Goal: Information Seeking & Learning: Learn about a topic

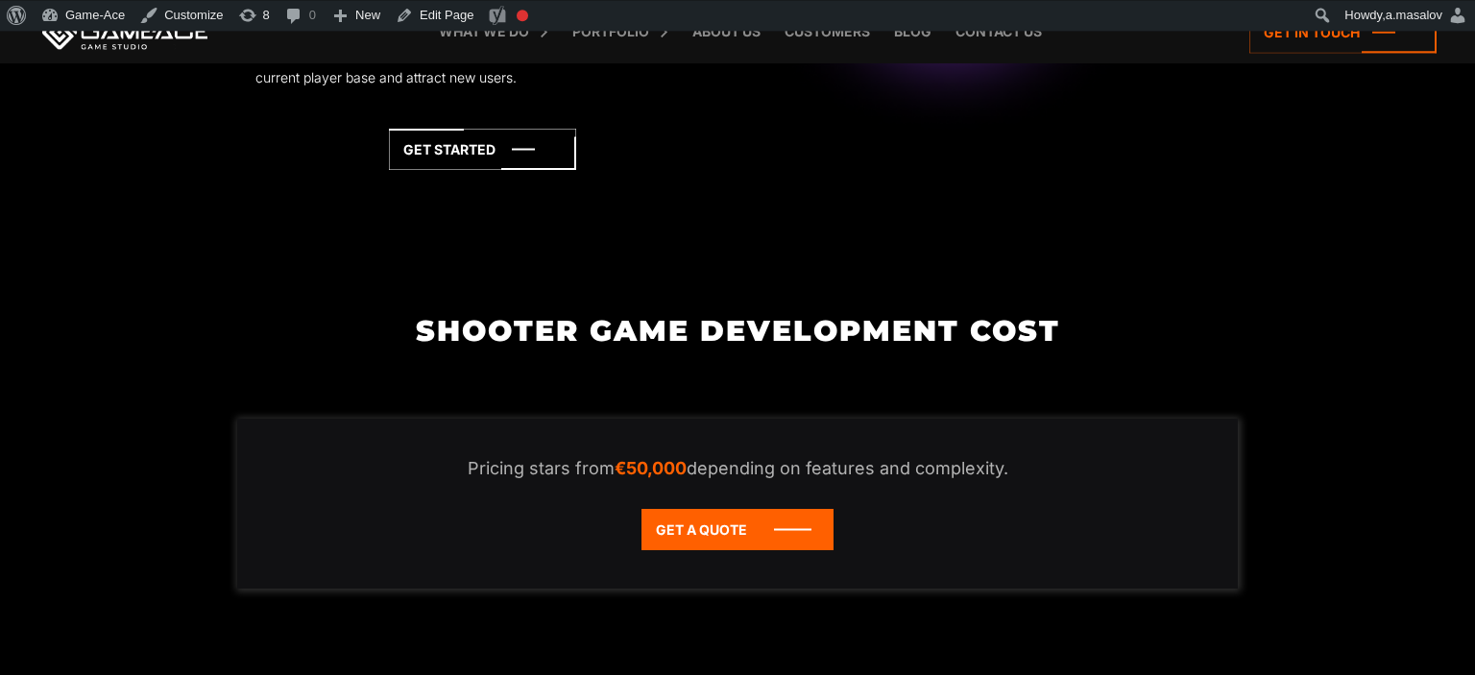
scroll to position [3751, 0]
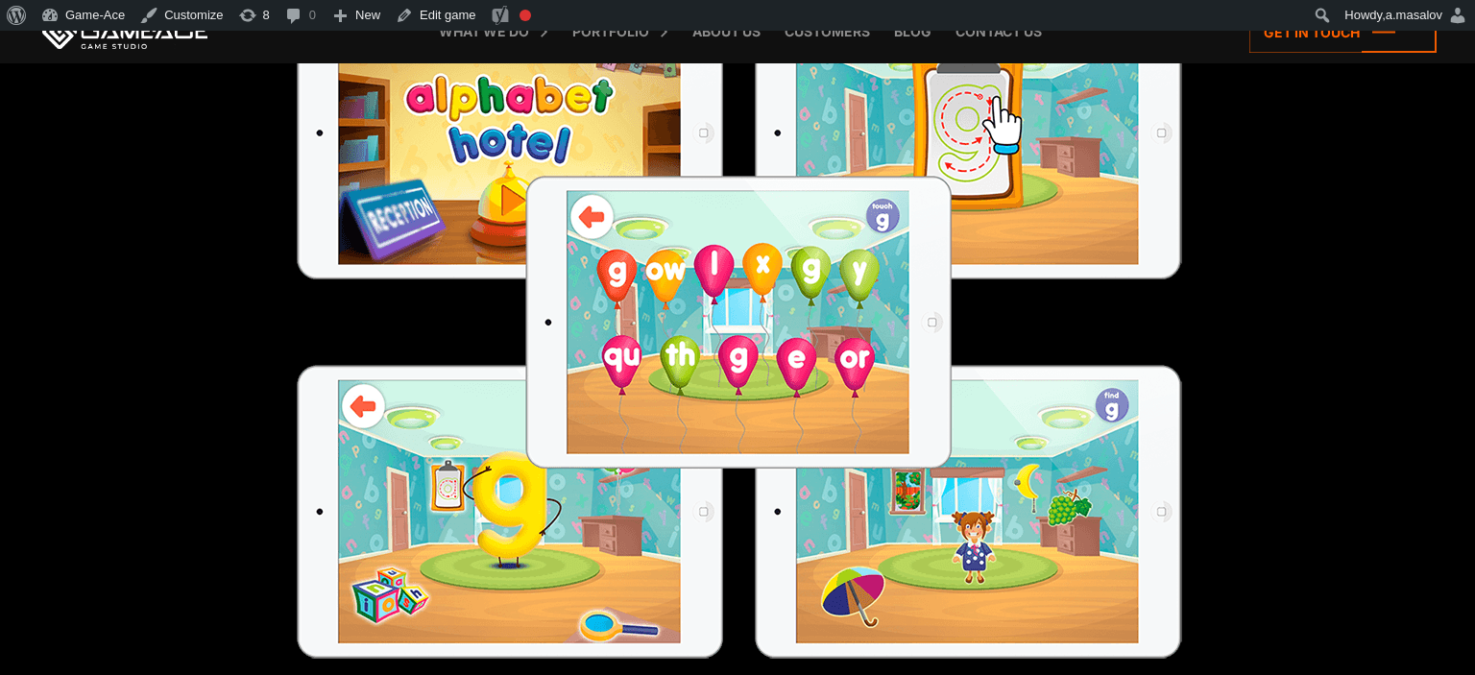
scroll to position [1216, 0]
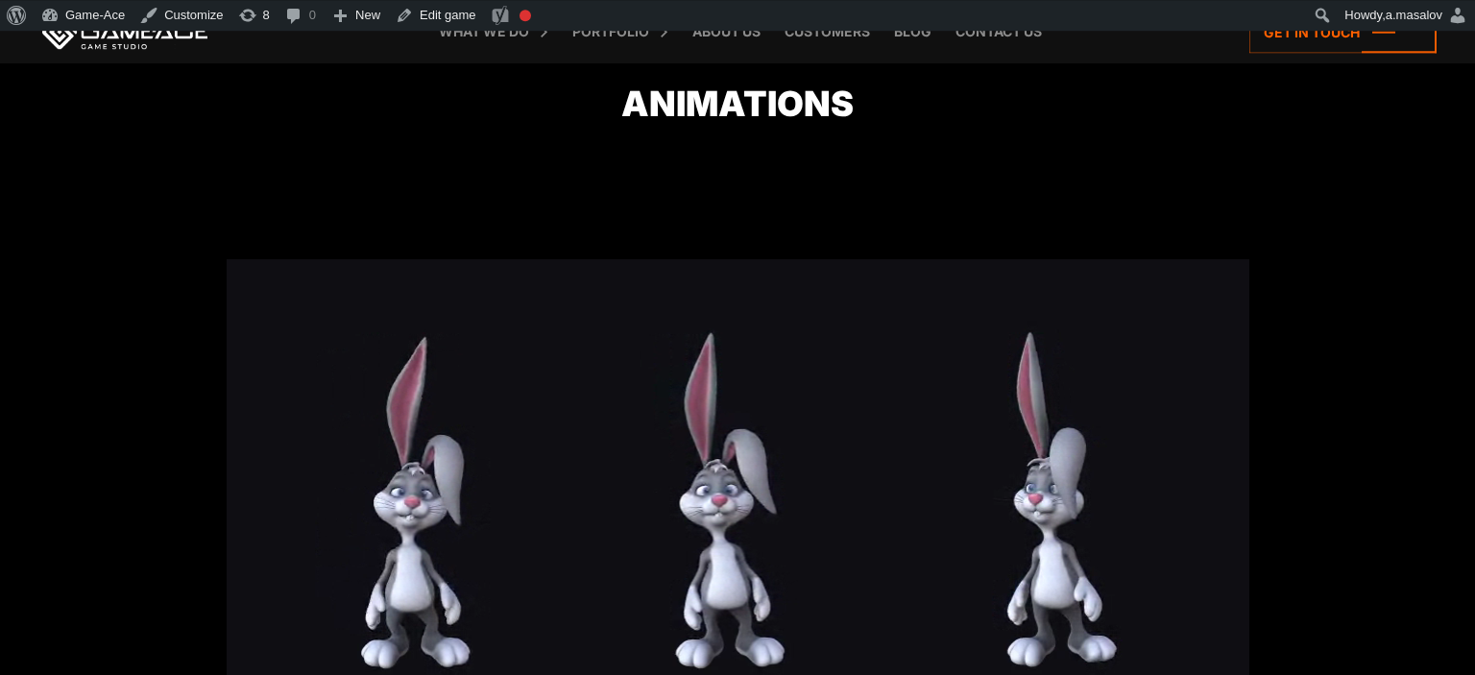
scroll to position [2322, 0]
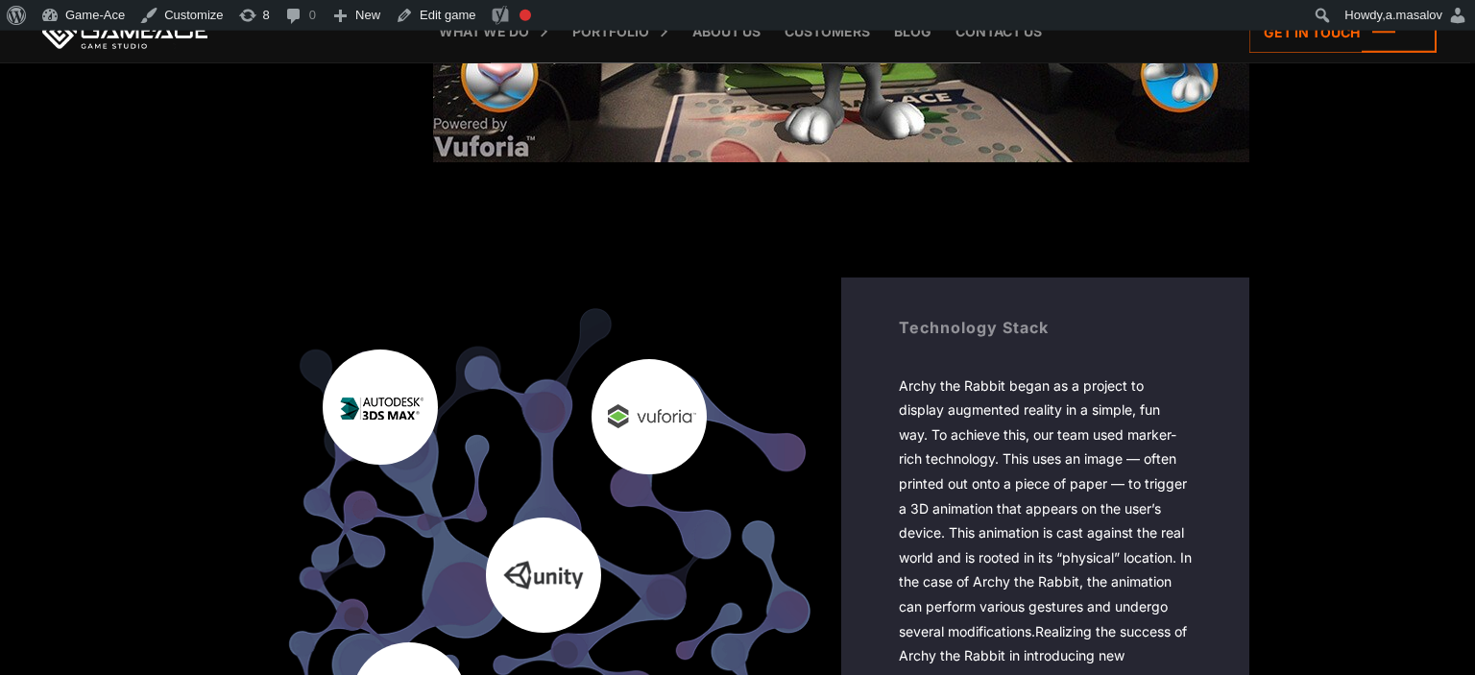
scroll to position [3953, 0]
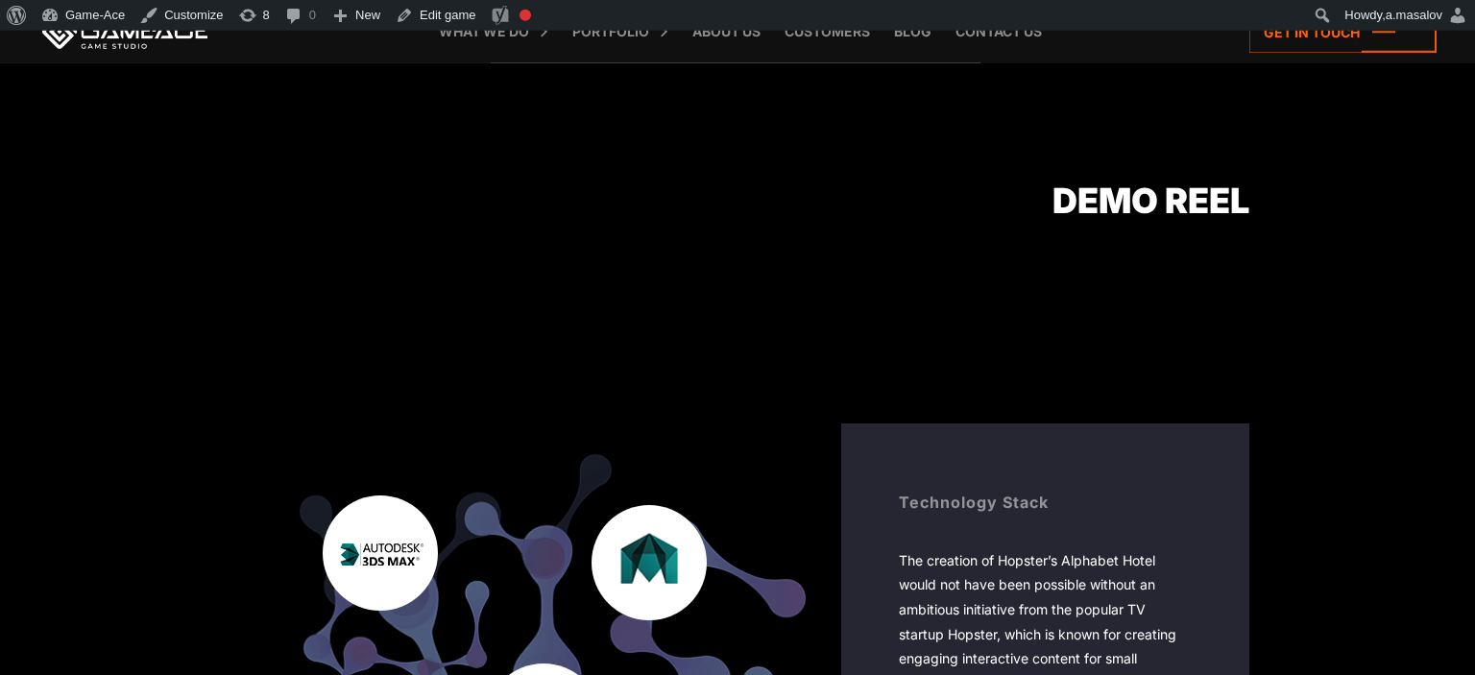
scroll to position [2230, 0]
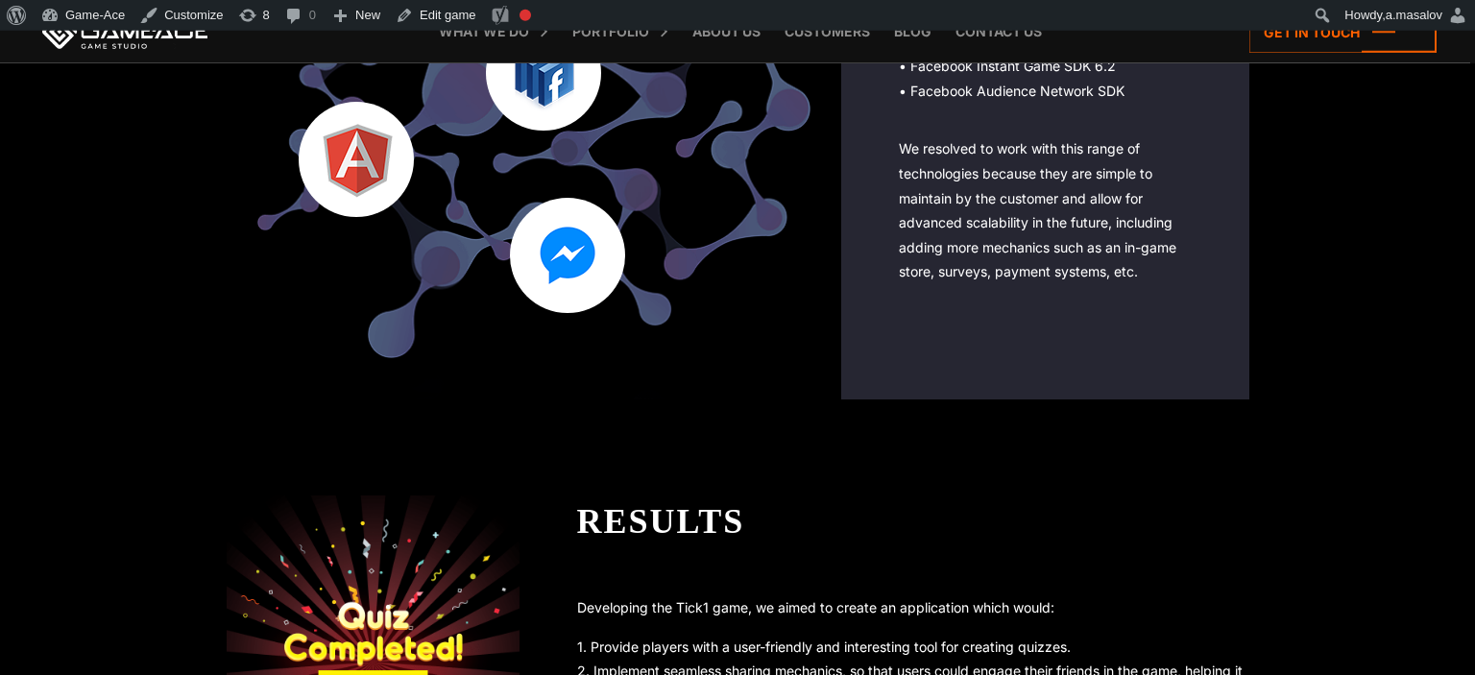
scroll to position [2939, 0]
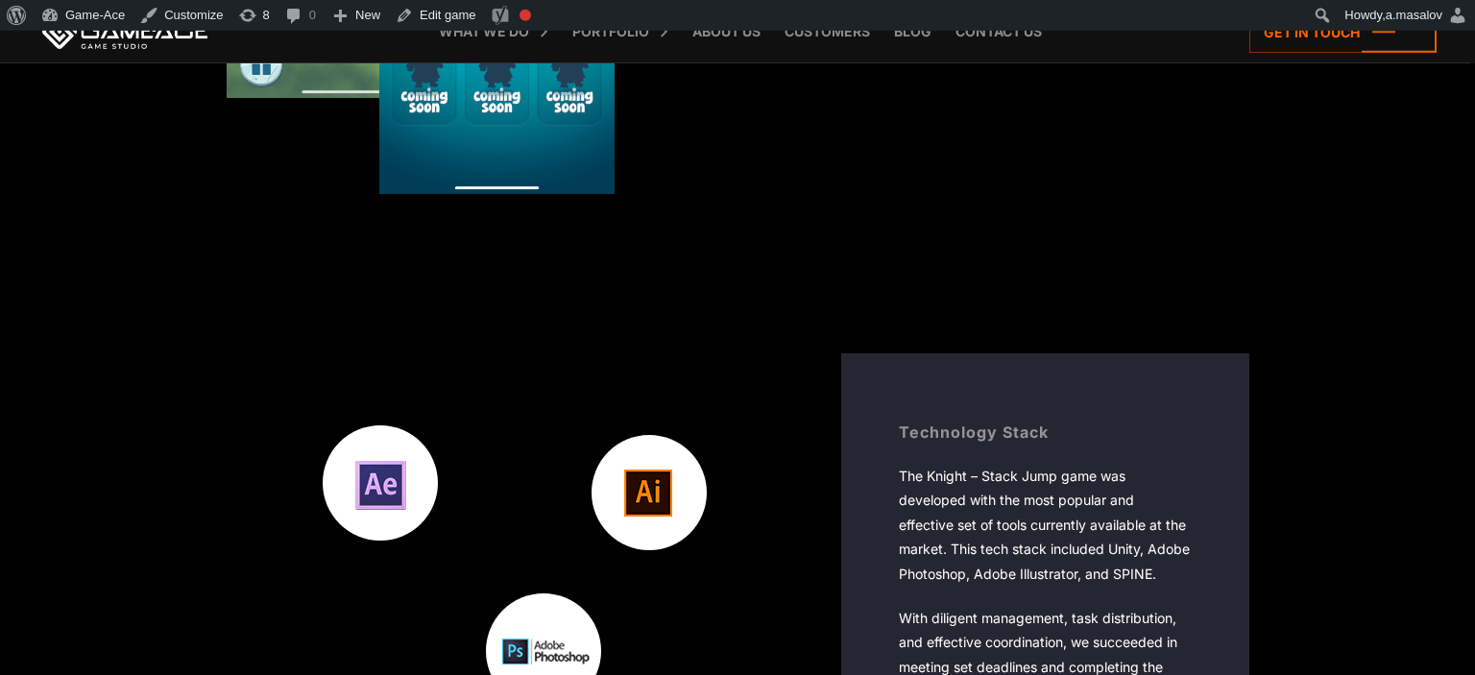
scroll to position [3953, 0]
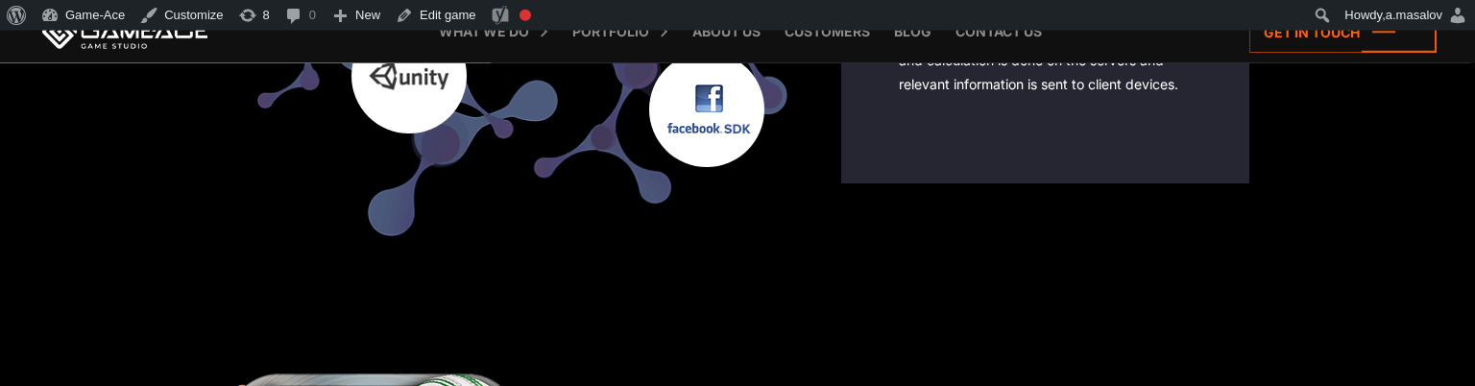
scroll to position [6386, 0]
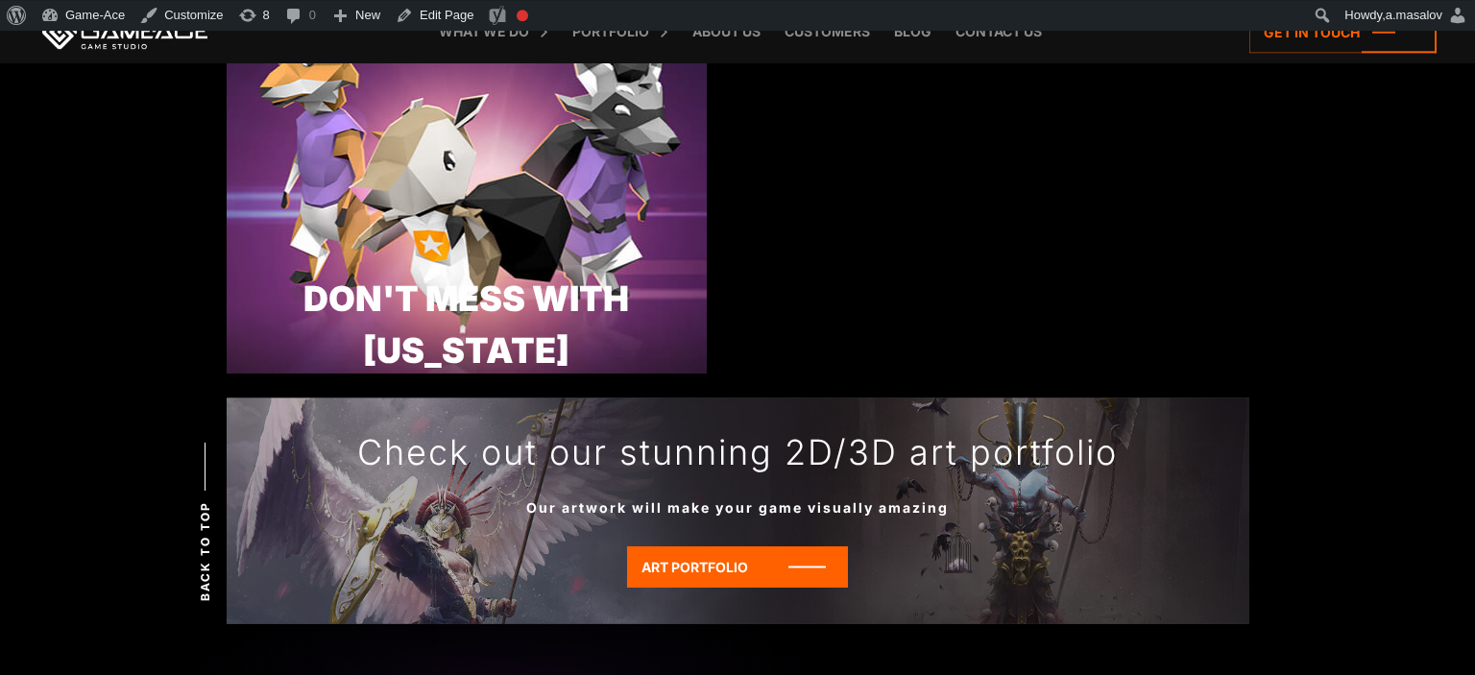
scroll to position [5879, 0]
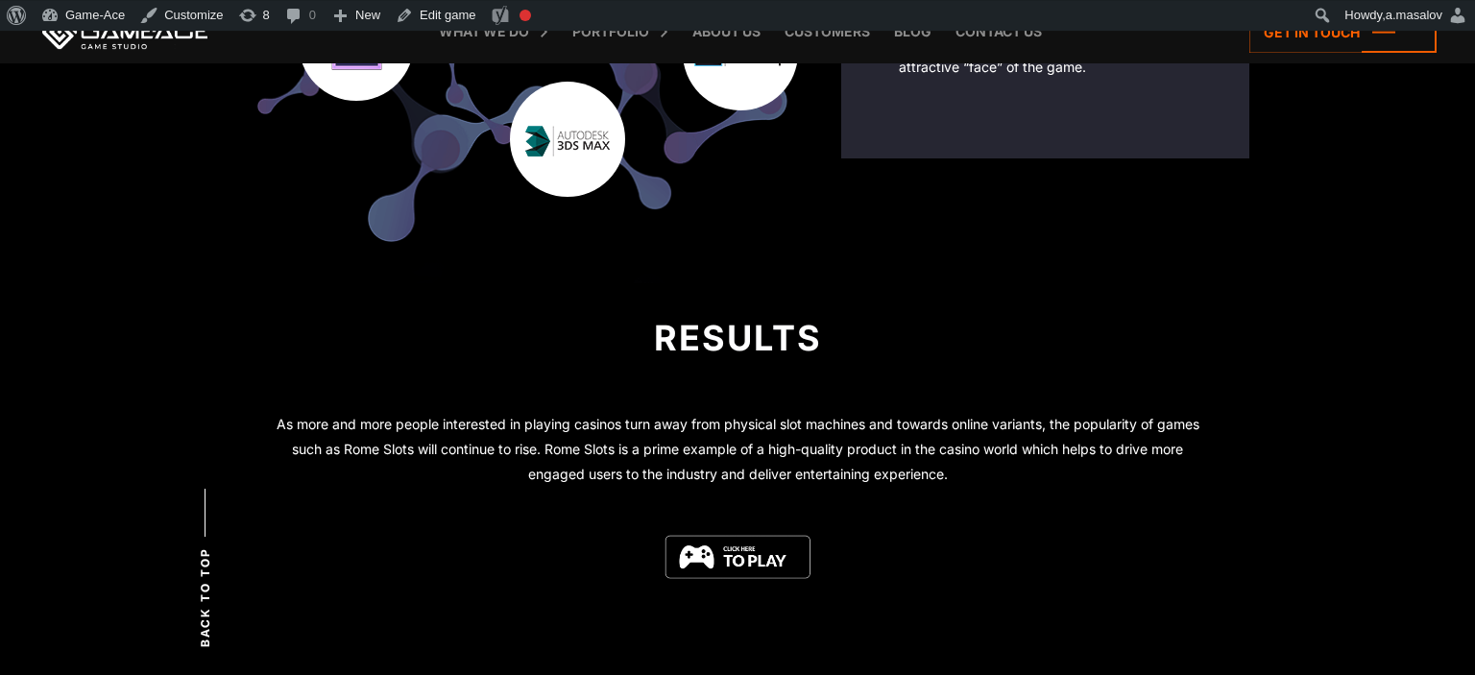
scroll to position [3548, 0]
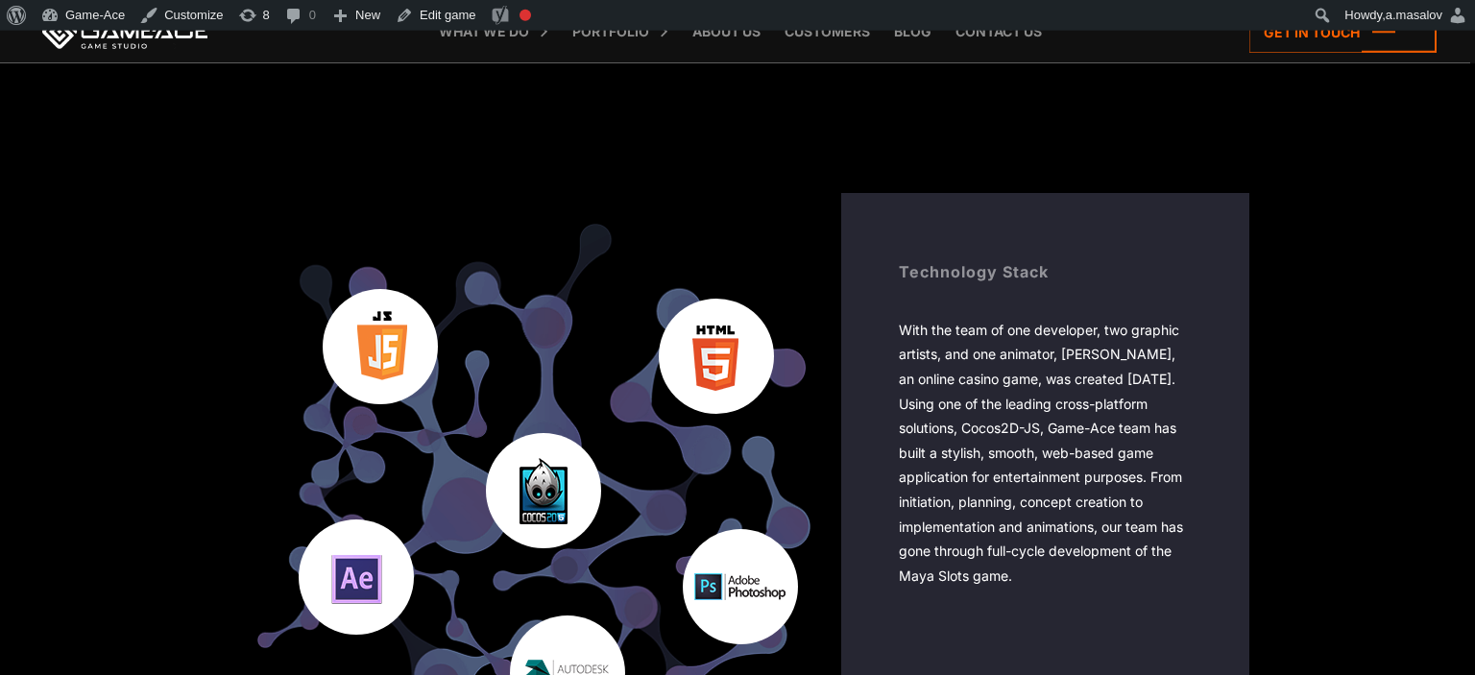
scroll to position [3041, 0]
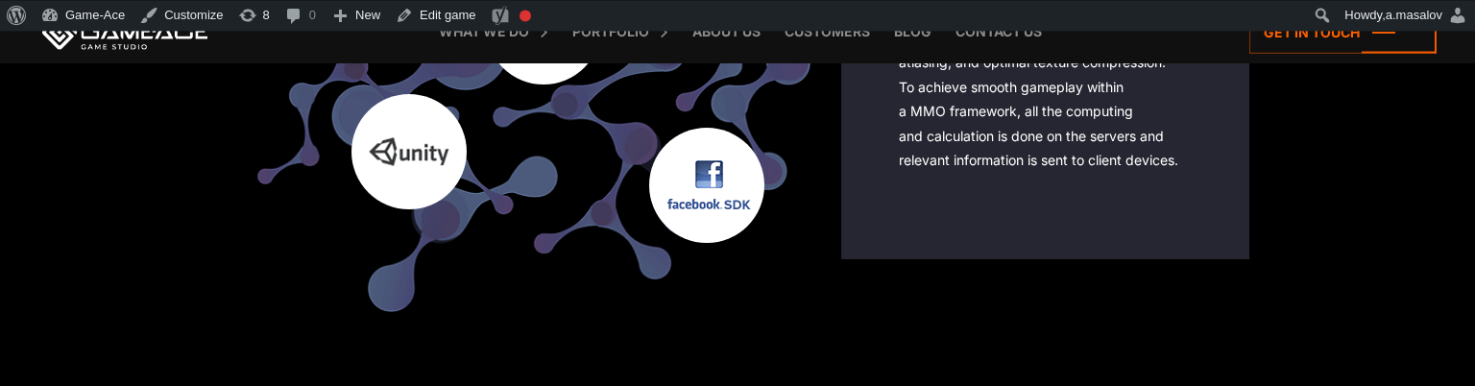
scroll to position [6386, 0]
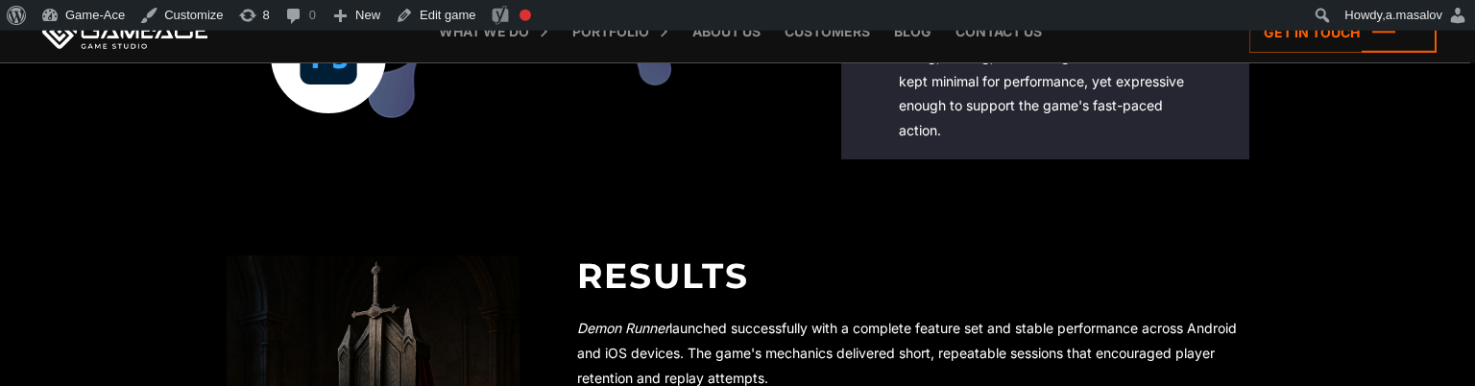
scroll to position [3446, 0]
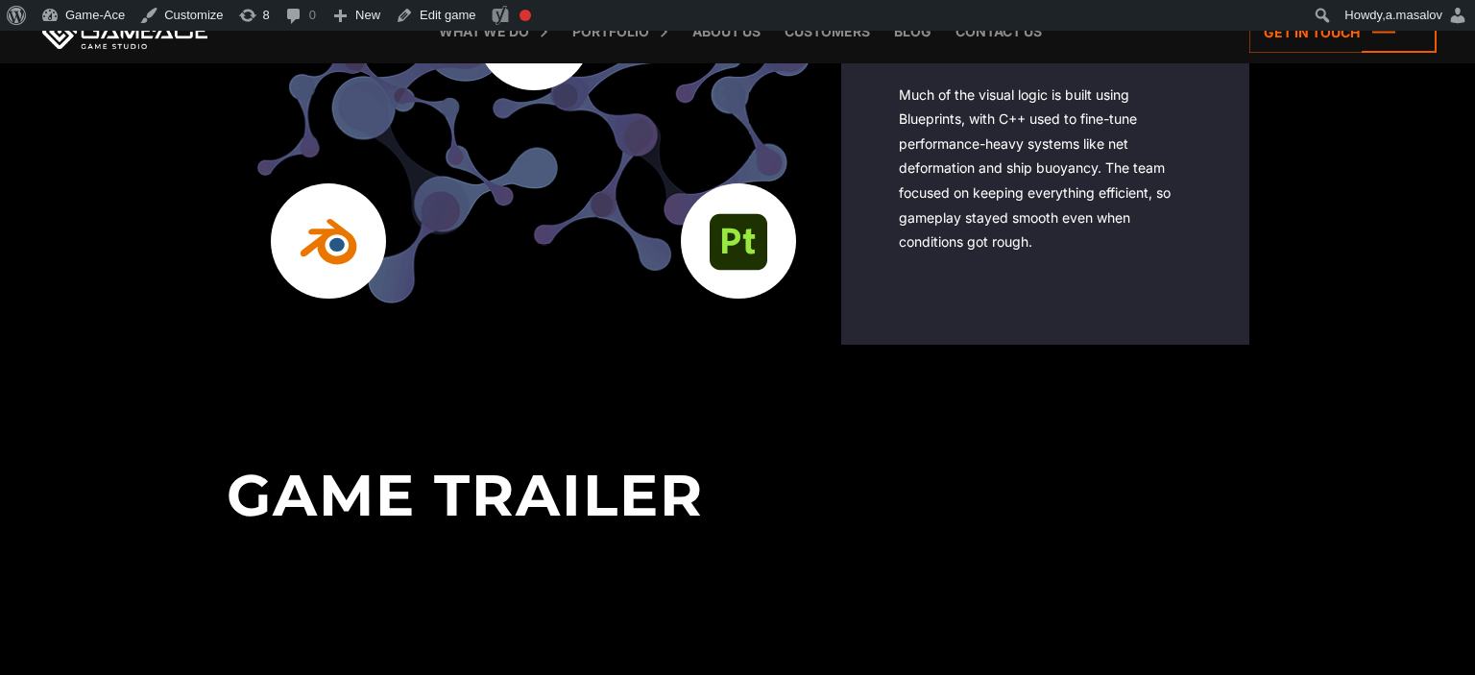
scroll to position [3244, 0]
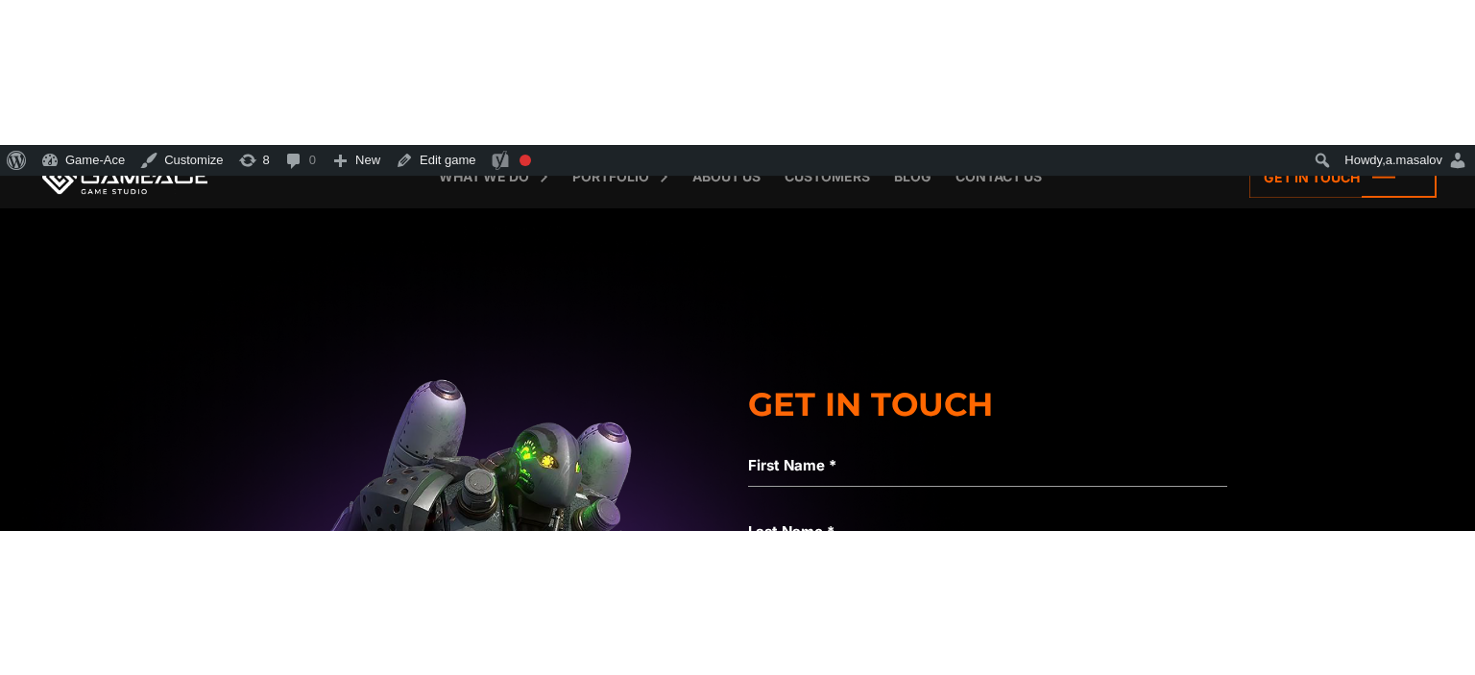
scroll to position [4764, 0]
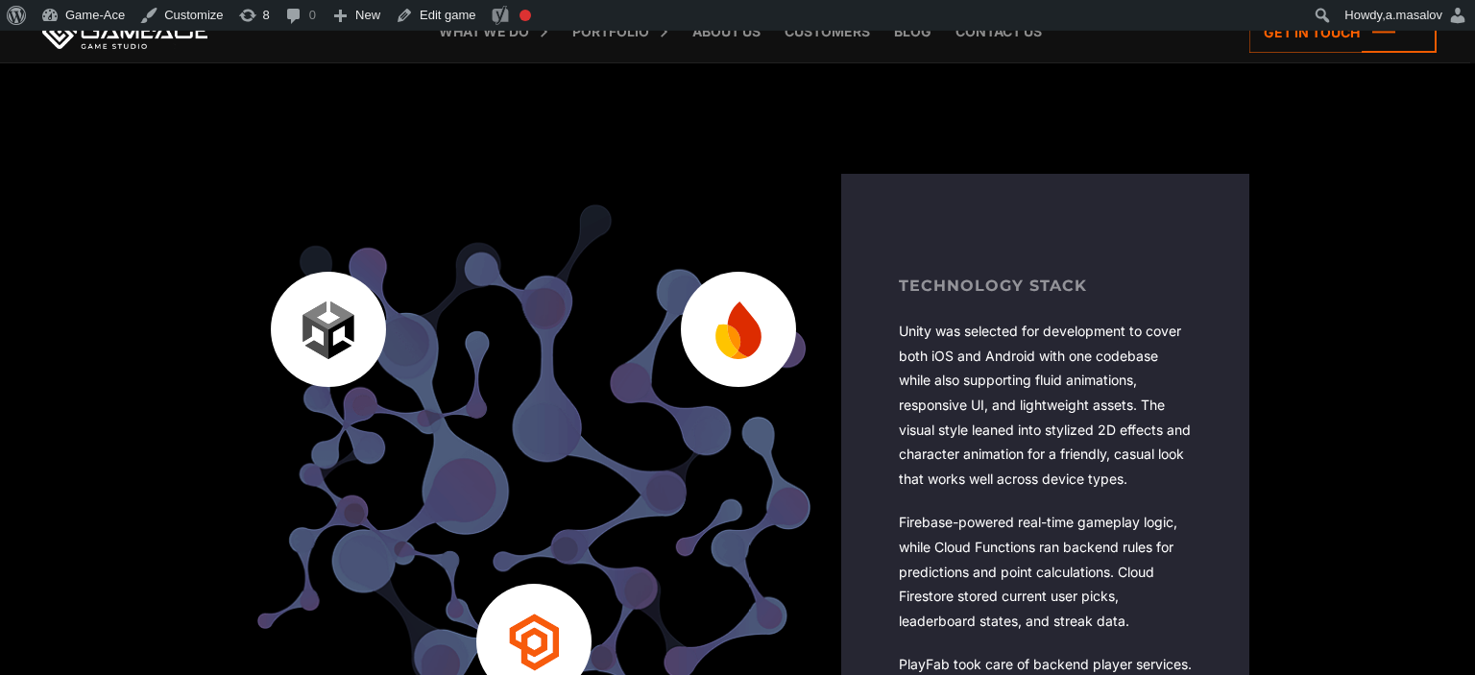
scroll to position [3244, 0]
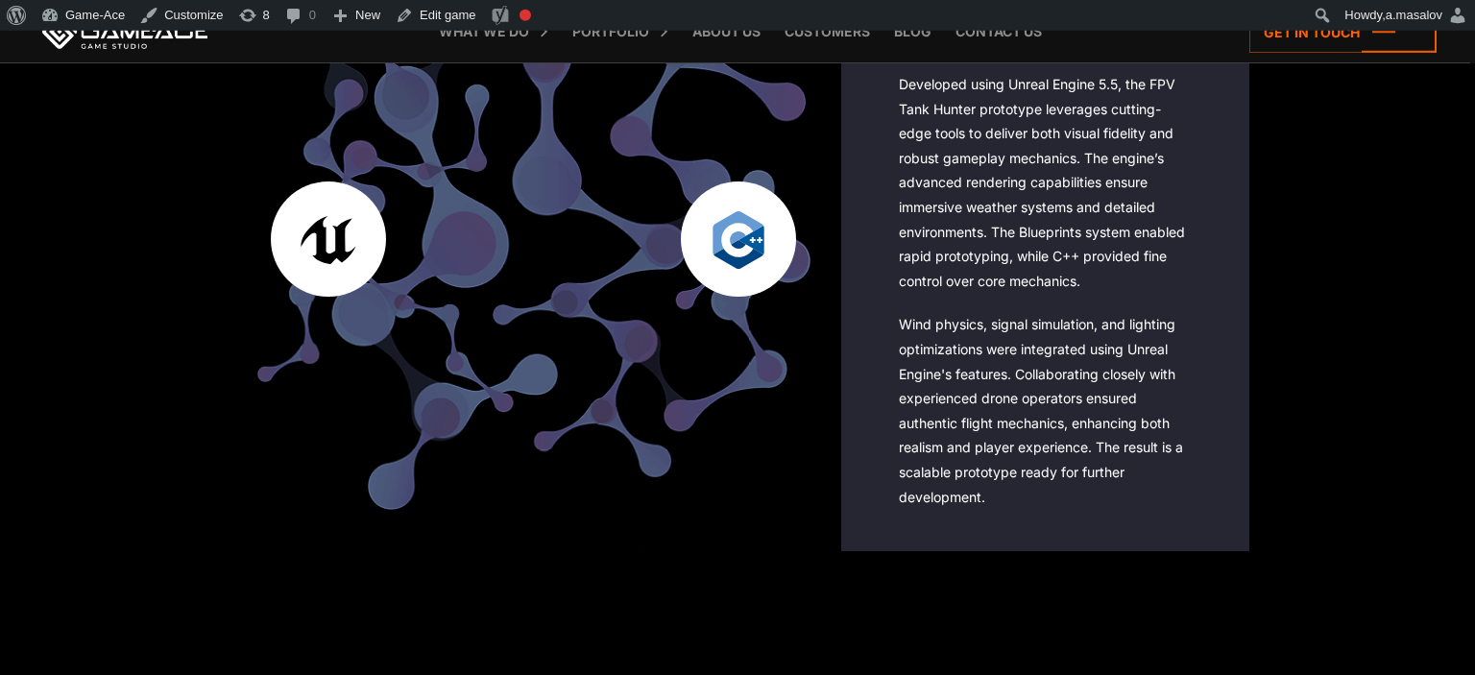
scroll to position [3244, 0]
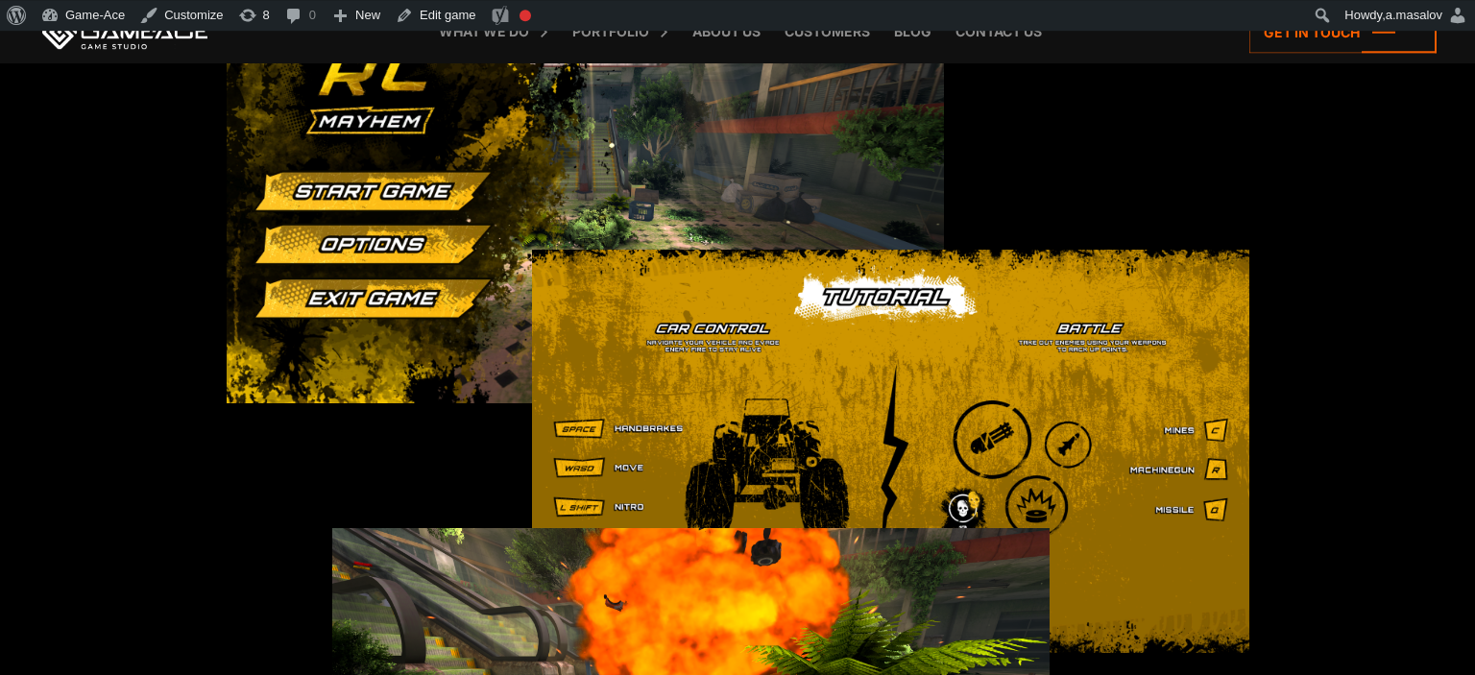
scroll to position [2230, 0]
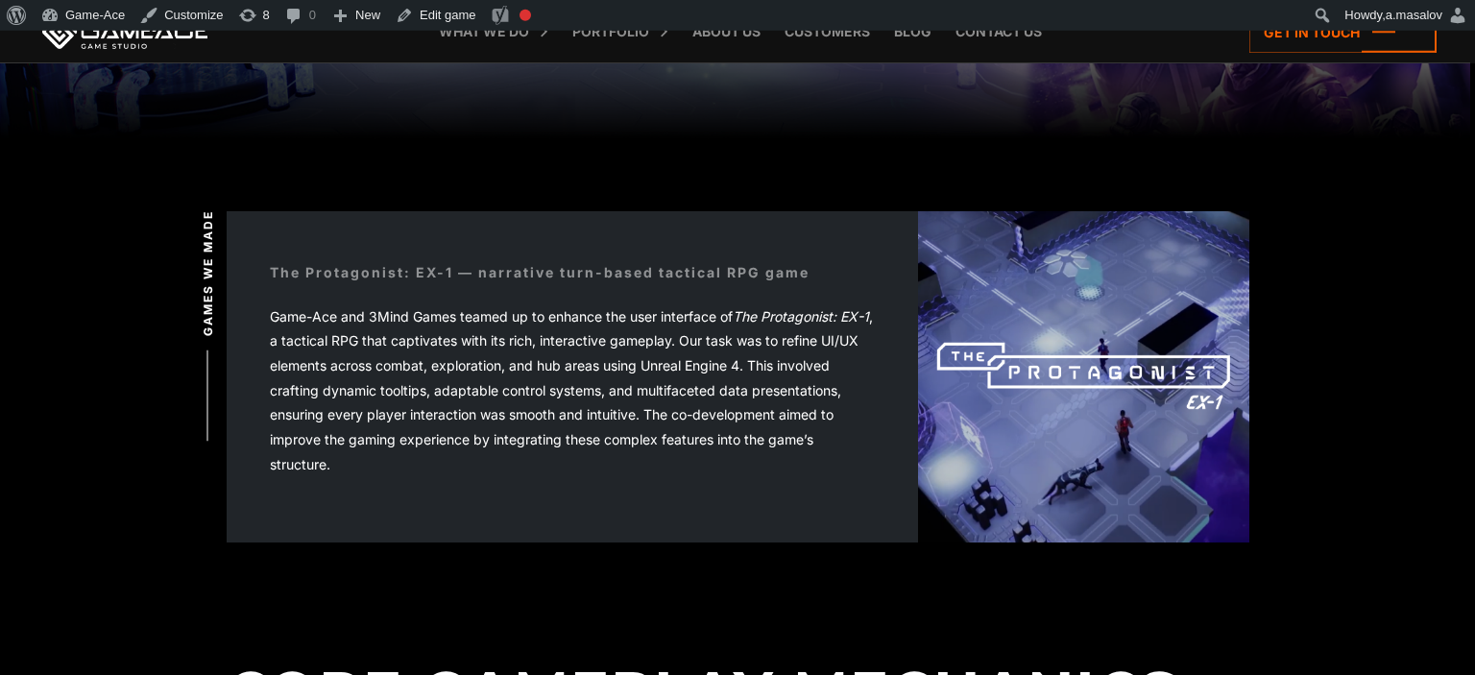
scroll to position [303, 0]
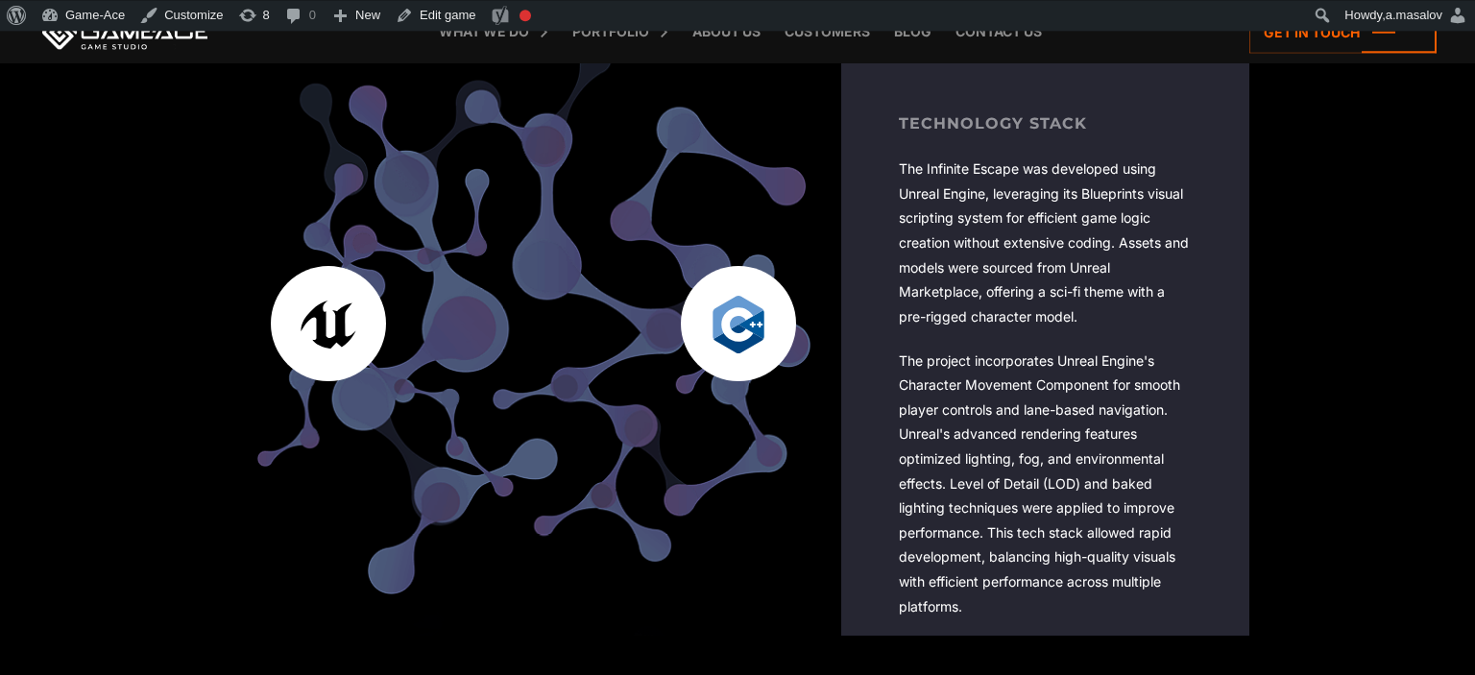
scroll to position [3244, 0]
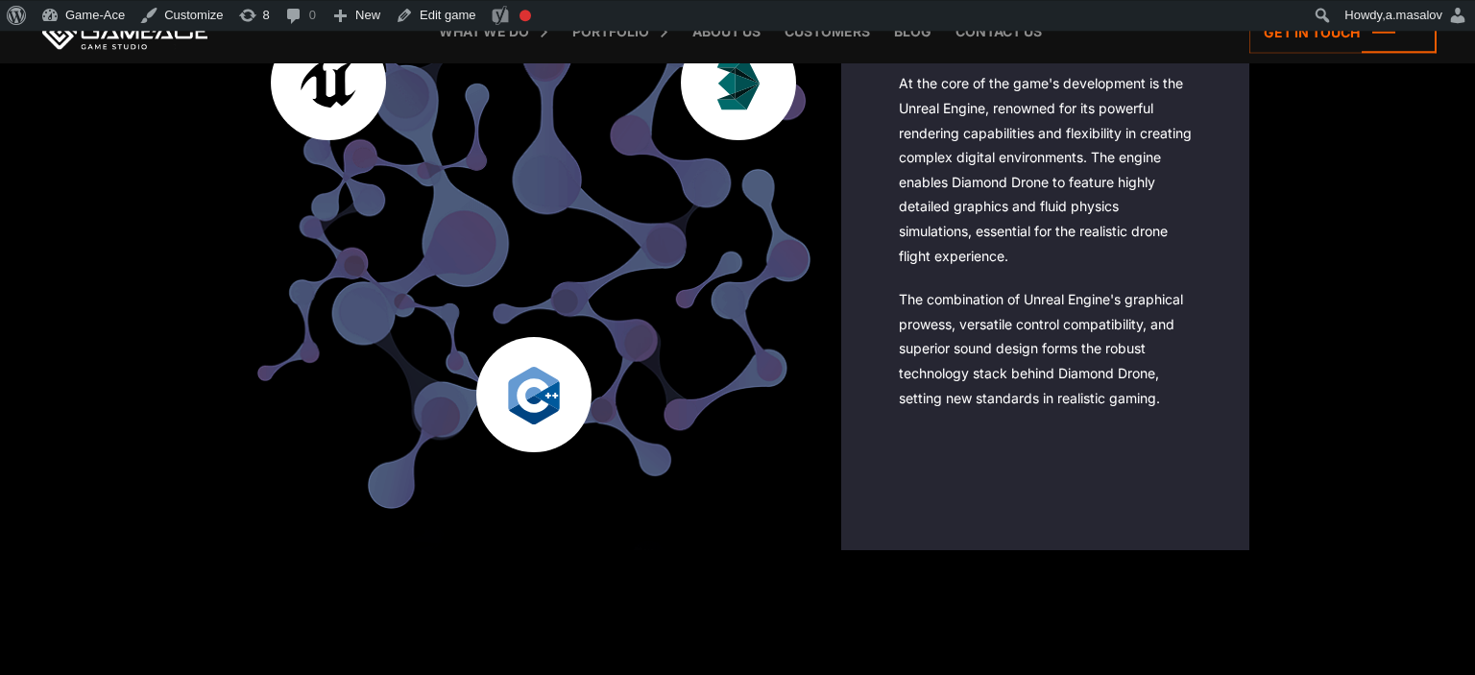
scroll to position [1926, 0]
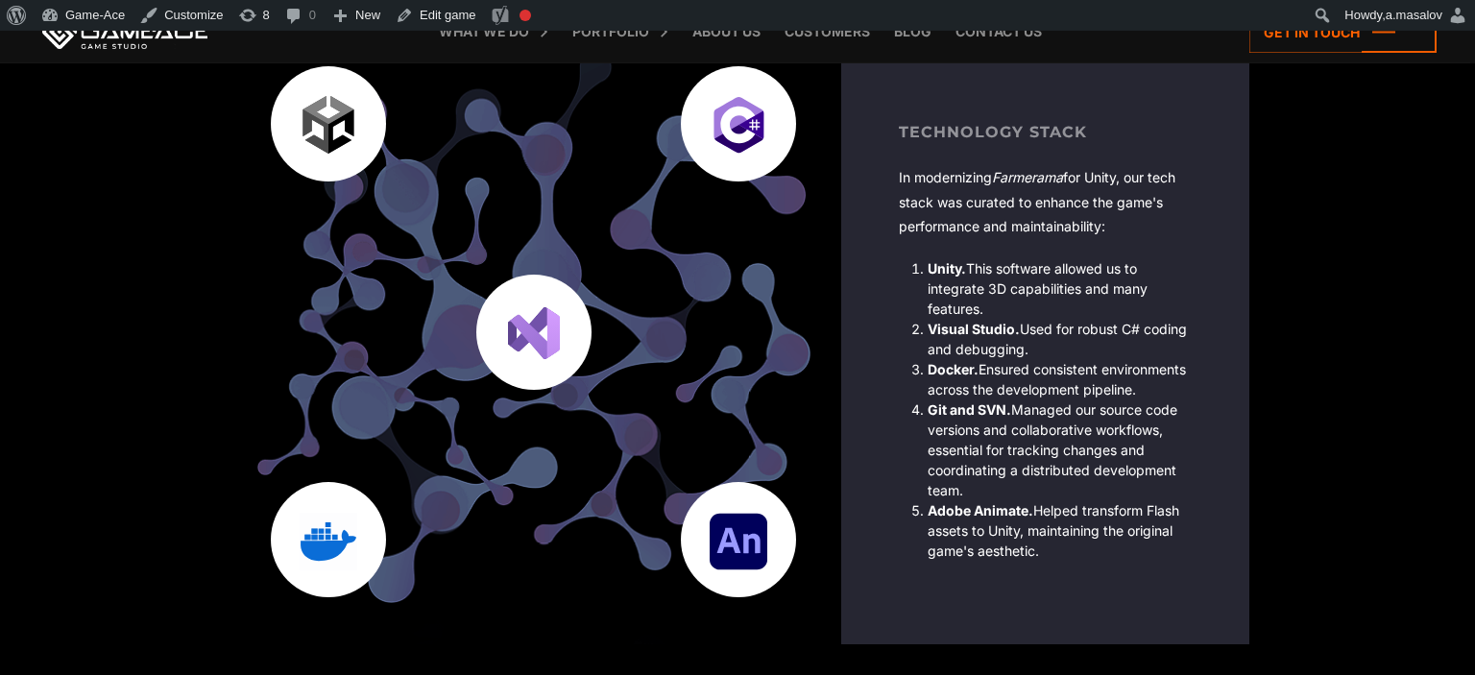
scroll to position [5169, 0]
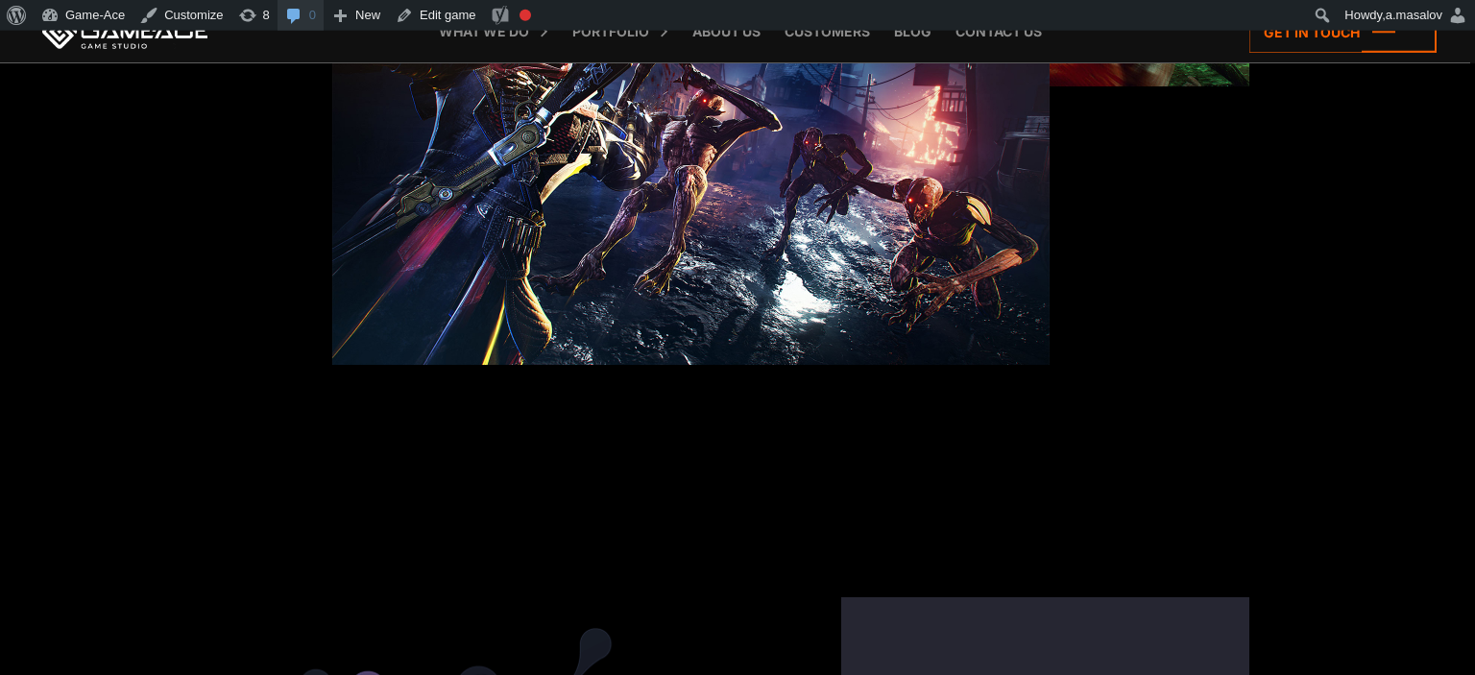
scroll to position [2737, 0]
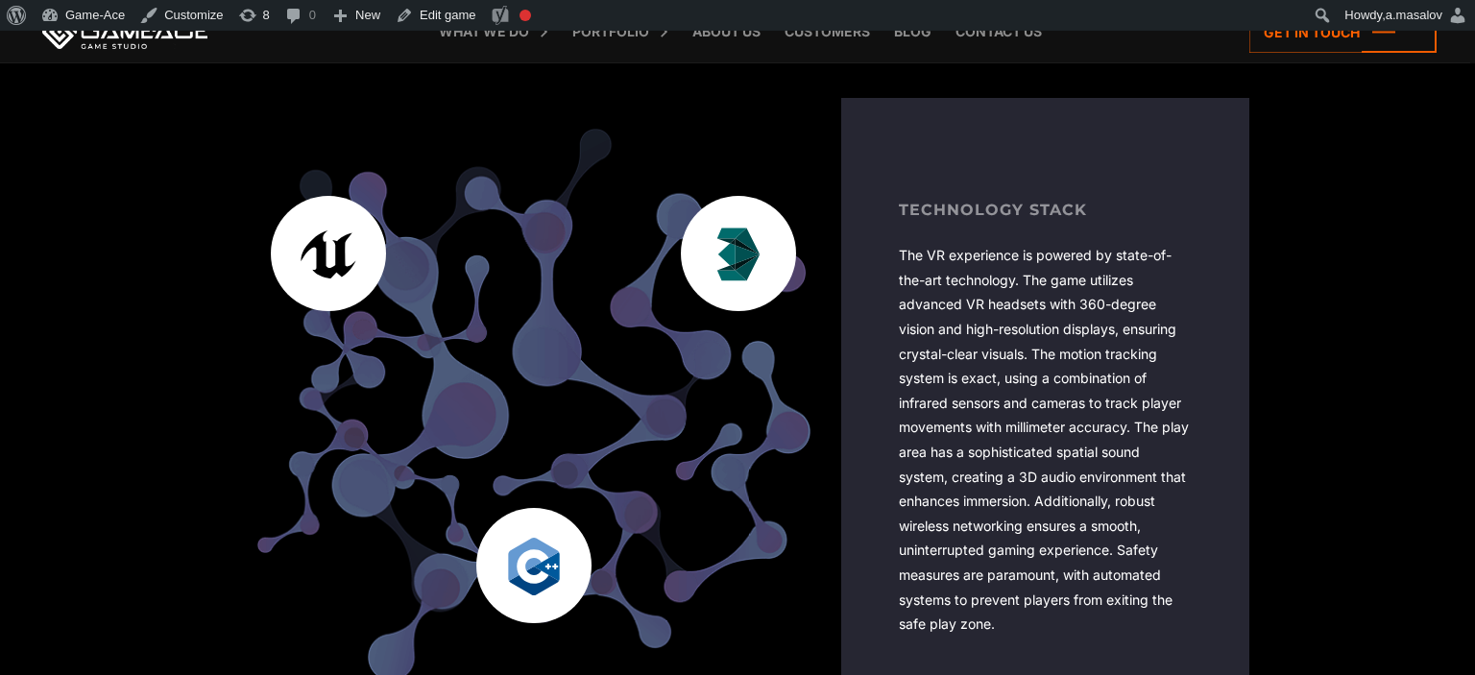
scroll to position [3548, 0]
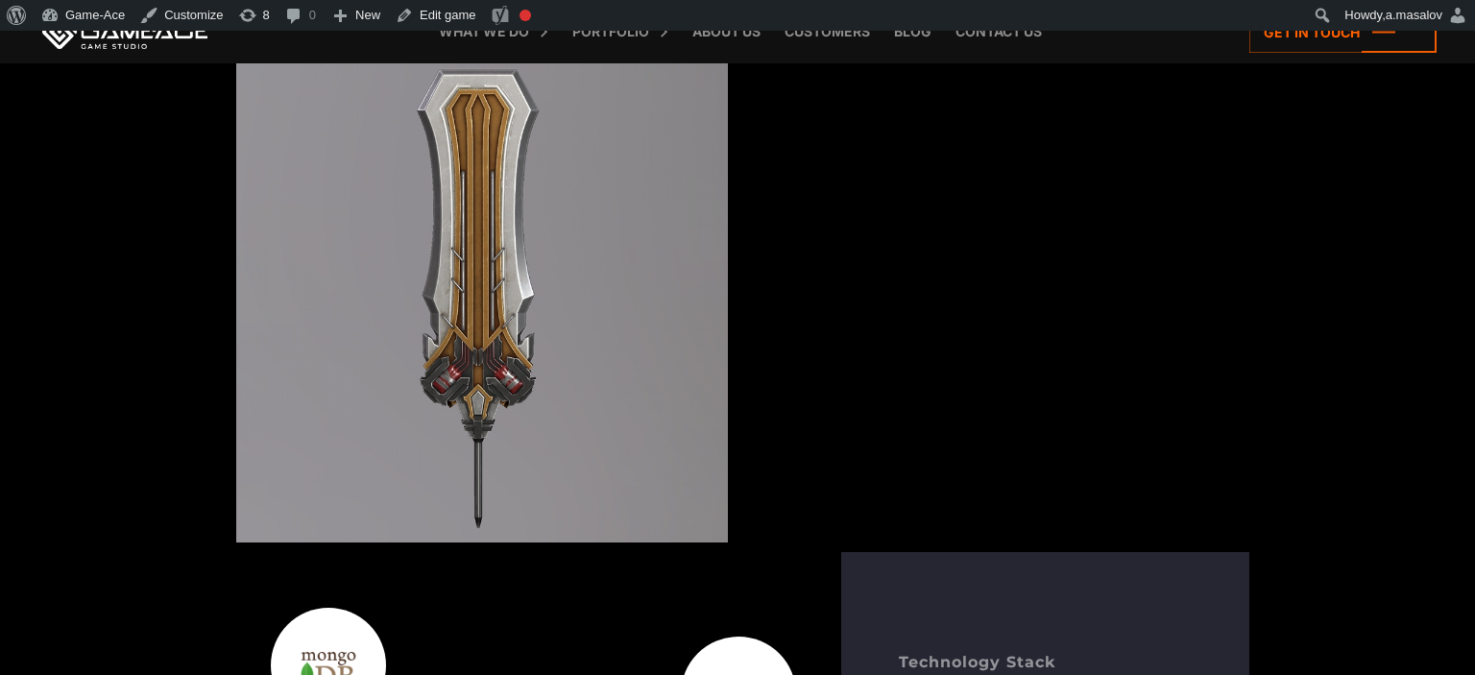
scroll to position [5474, 0]
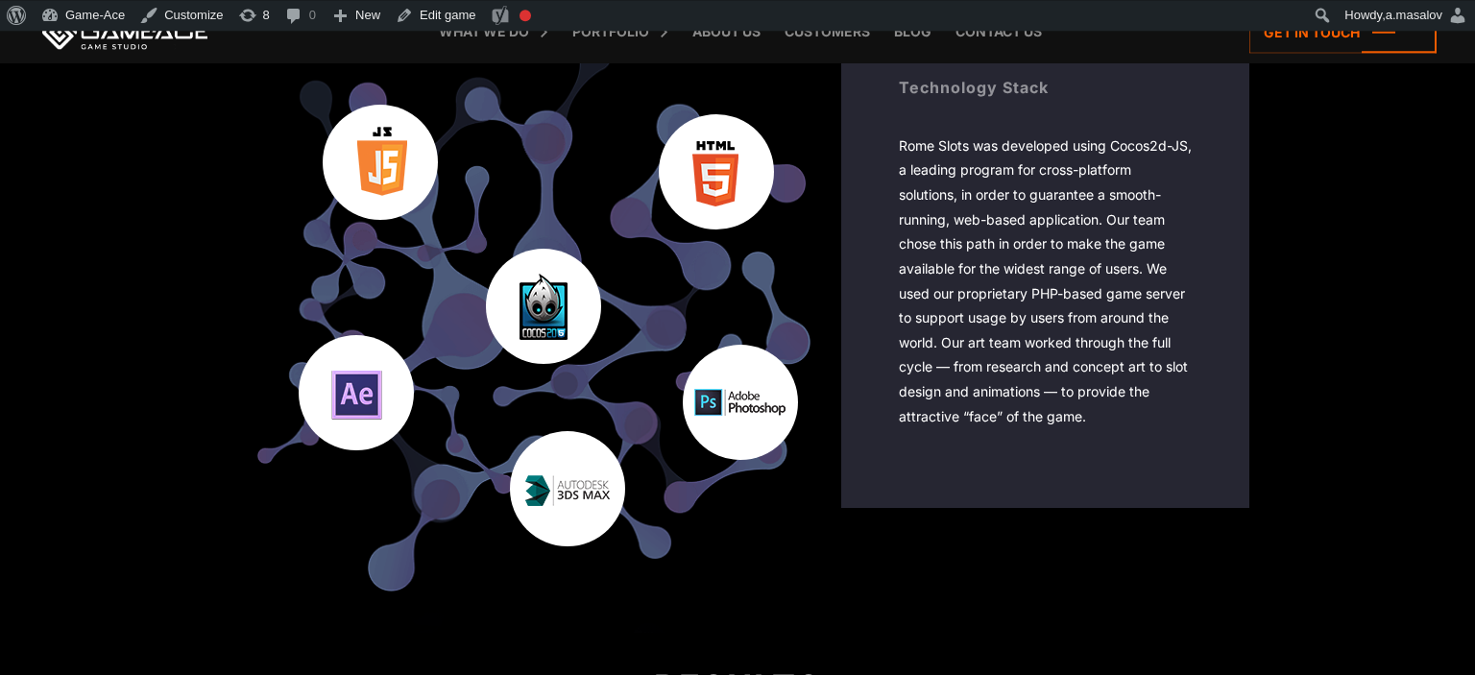
scroll to position [3244, 0]
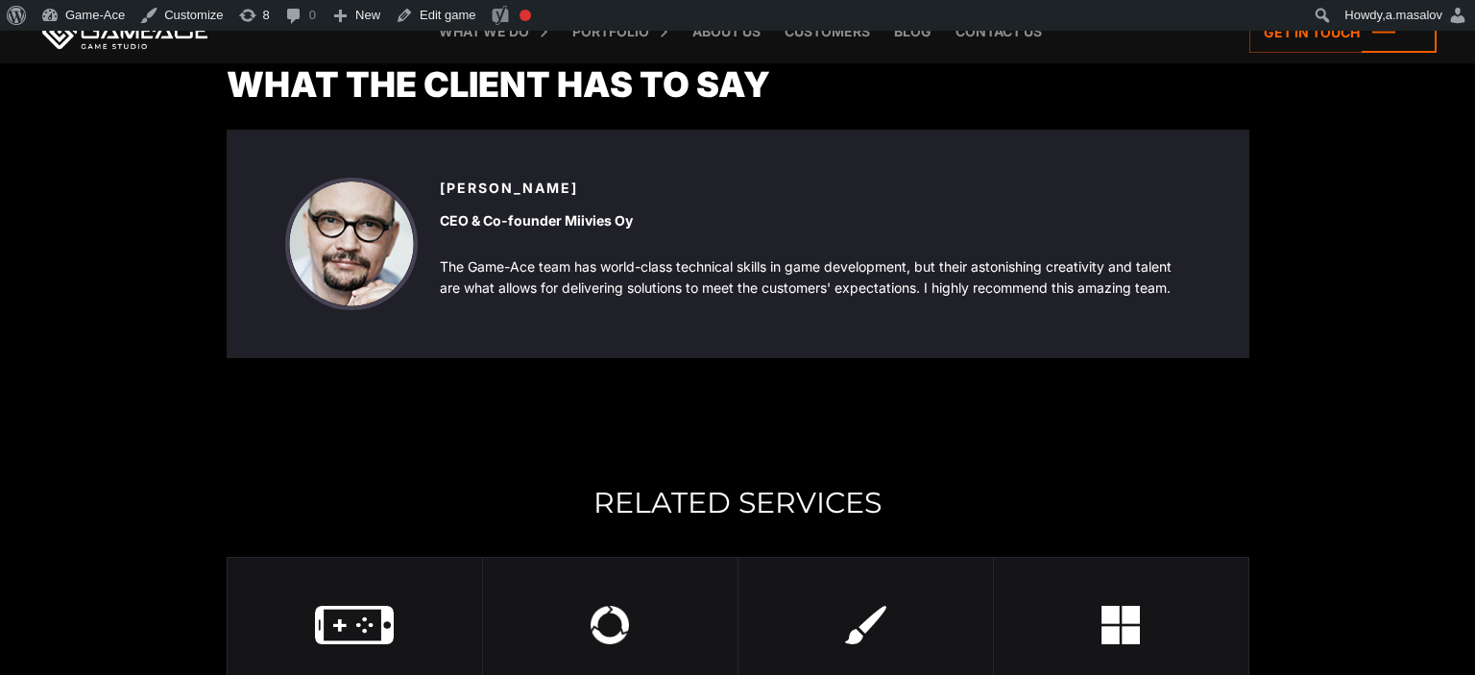
scroll to position [8718, 0]
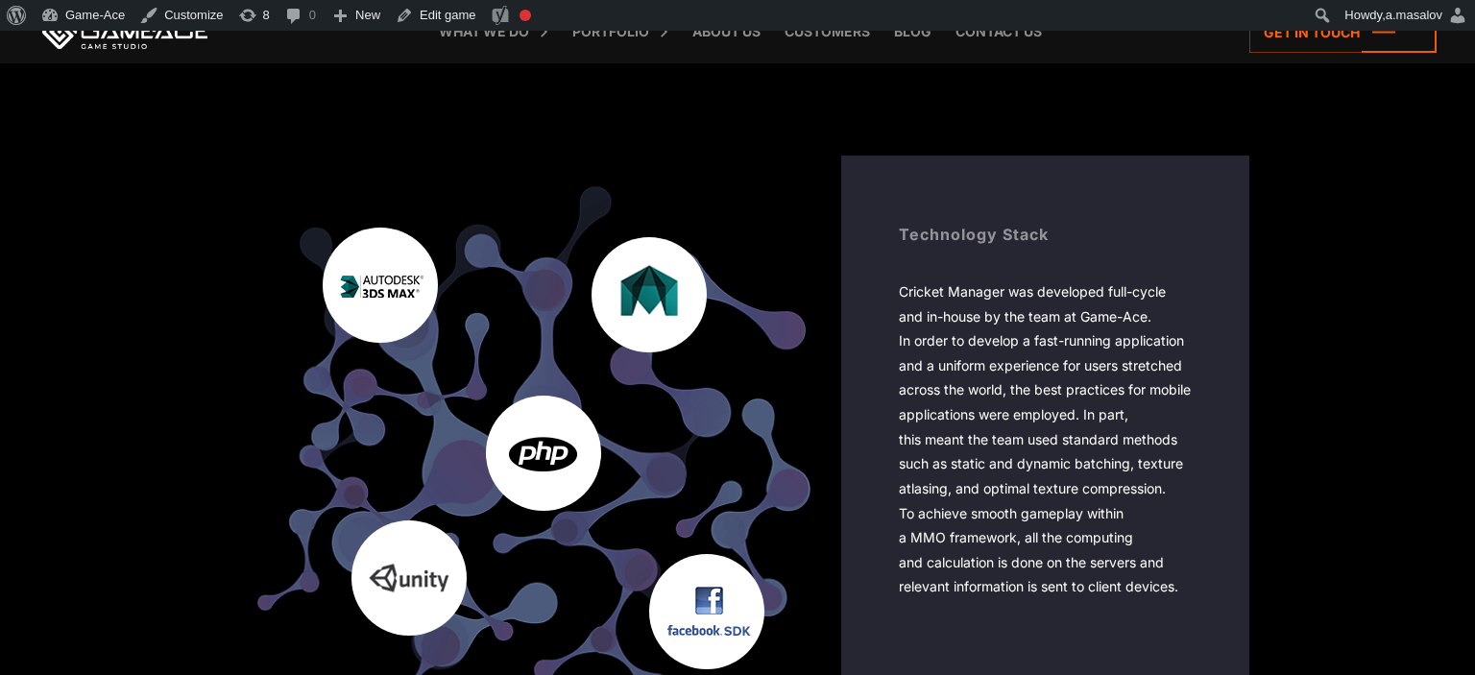
scroll to position [5879, 0]
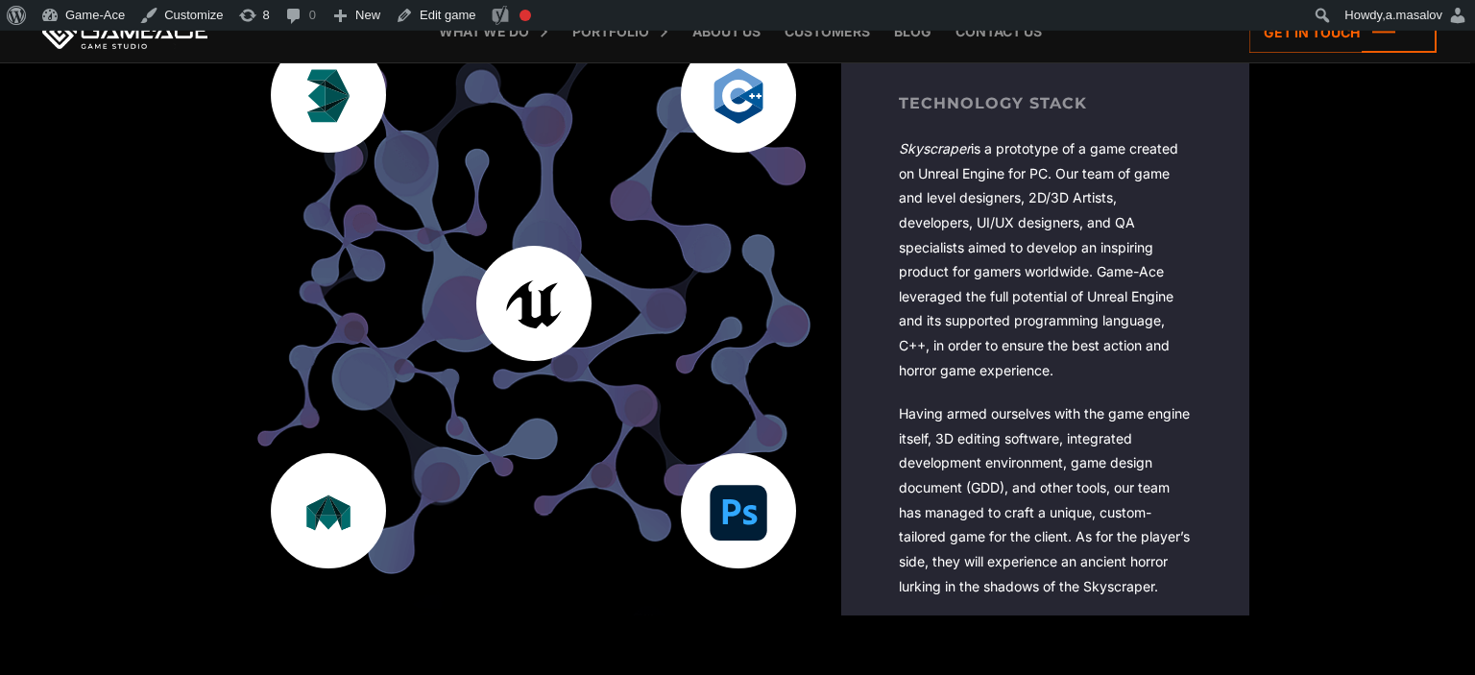
scroll to position [7096, 0]
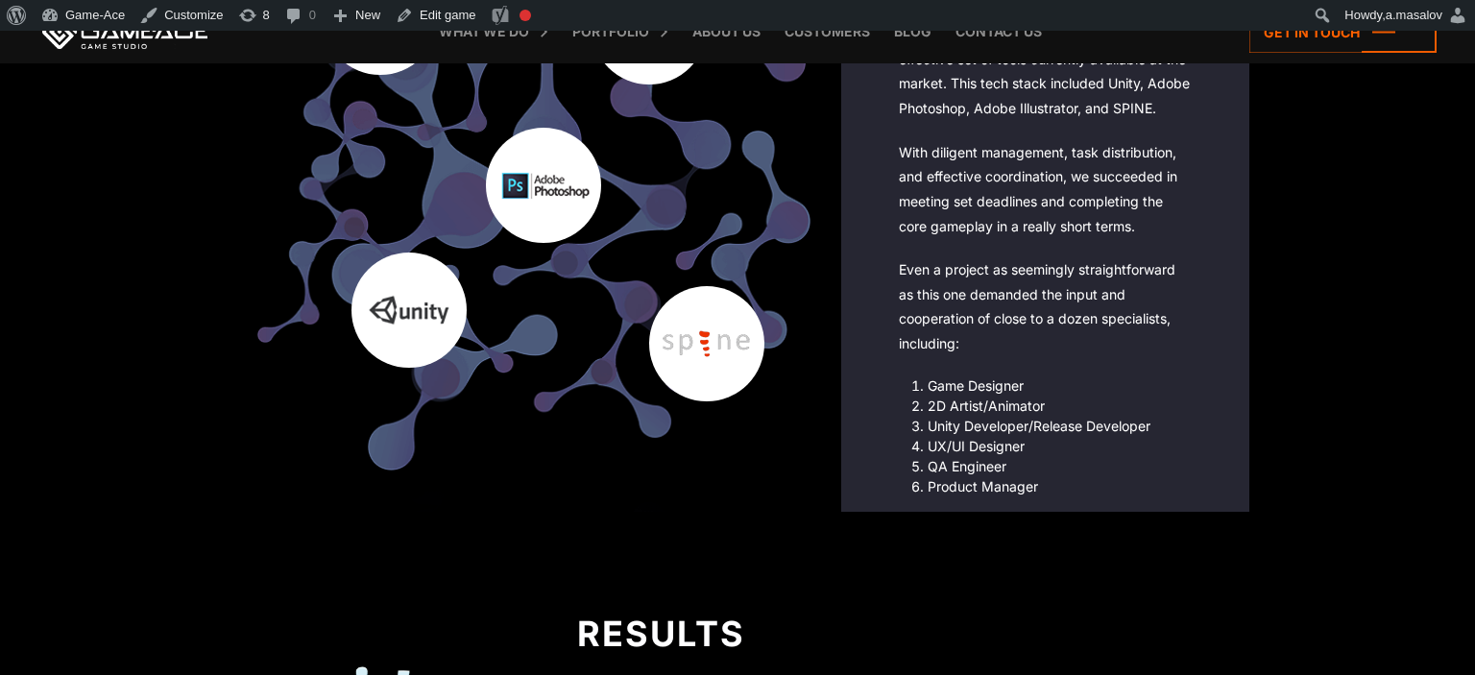
scroll to position [4358, 0]
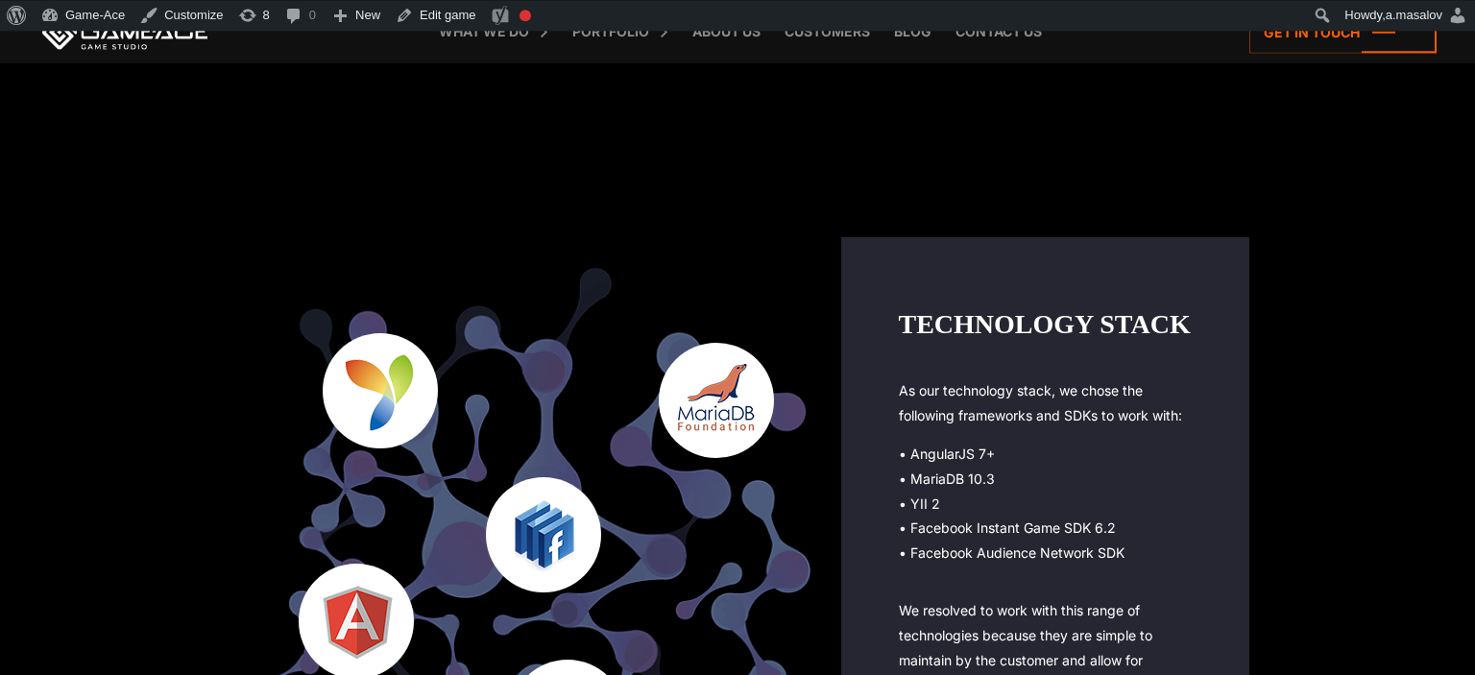
scroll to position [2433, 0]
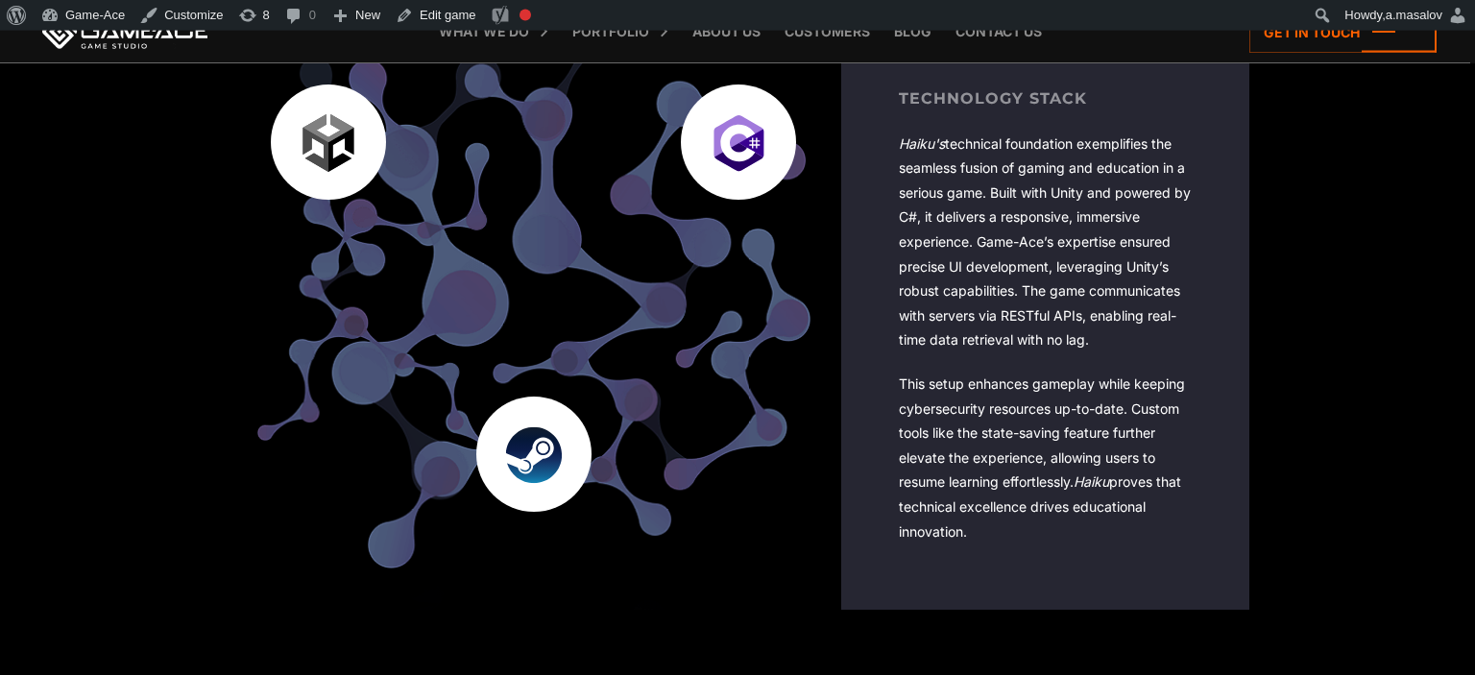
scroll to position [3446, 0]
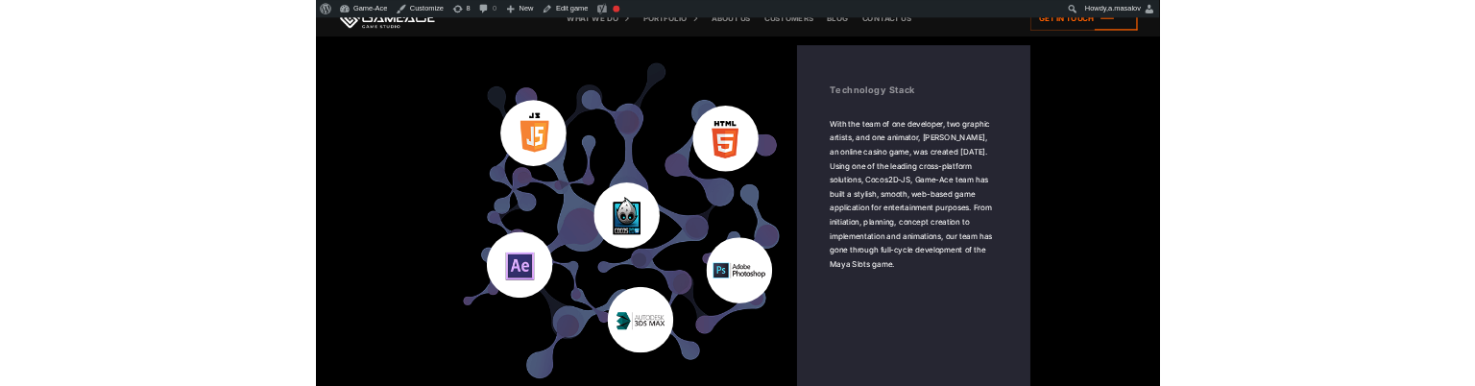
scroll to position [3345, 0]
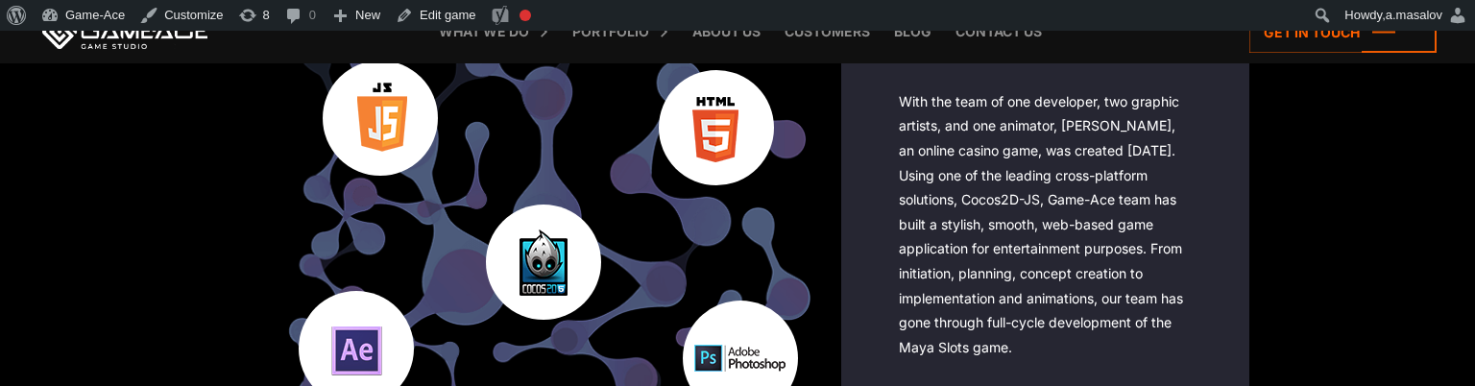
click at [1204, 217] on div "Technology Stack With the team of one developer, two graphic artists, and one a…" at bounding box center [1045, 276] width 408 height 624
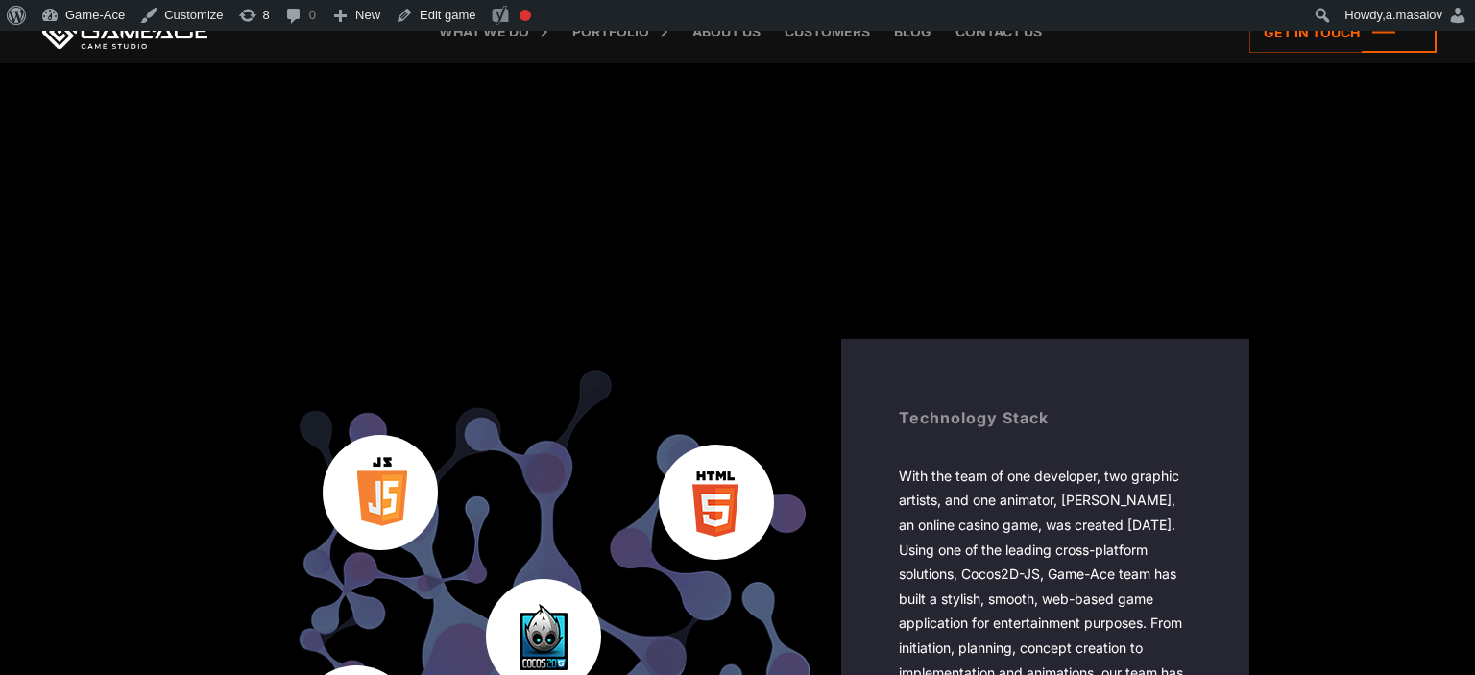
scroll to position [2939, 0]
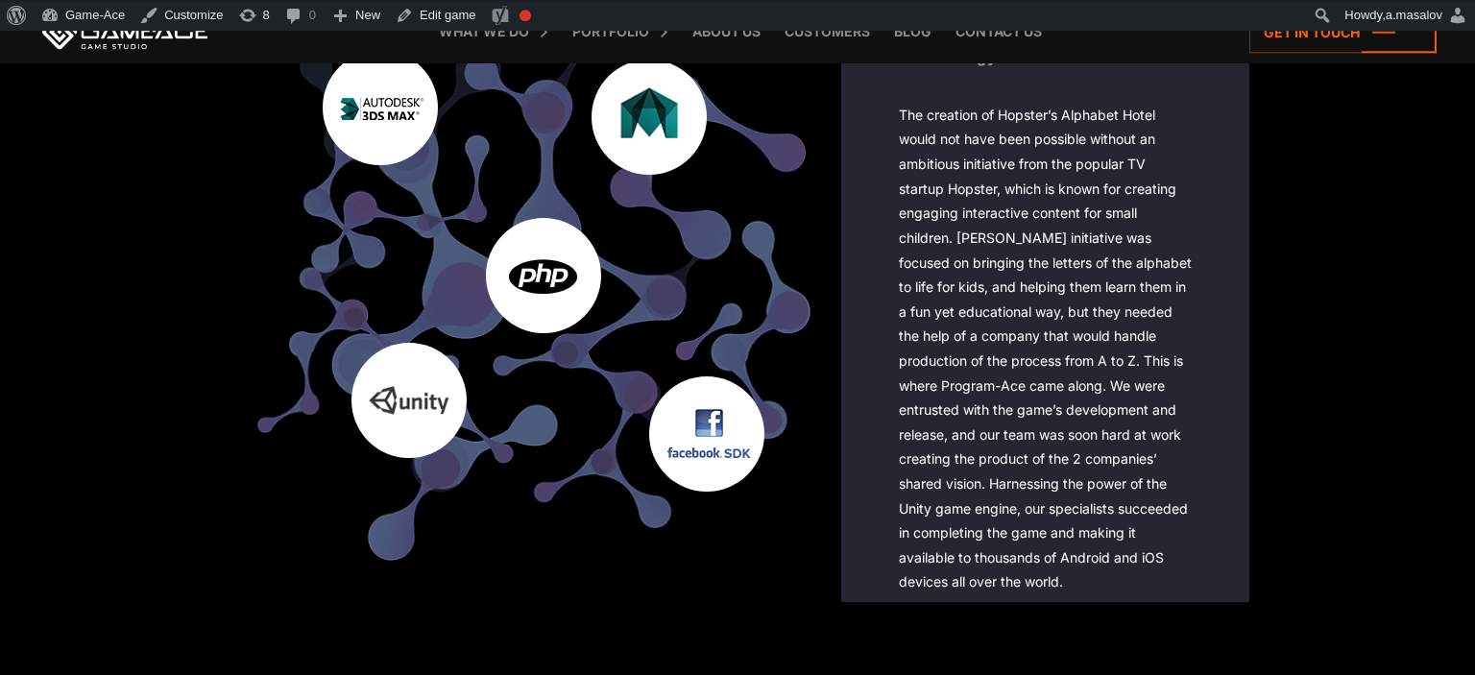
scroll to position [2534, 0]
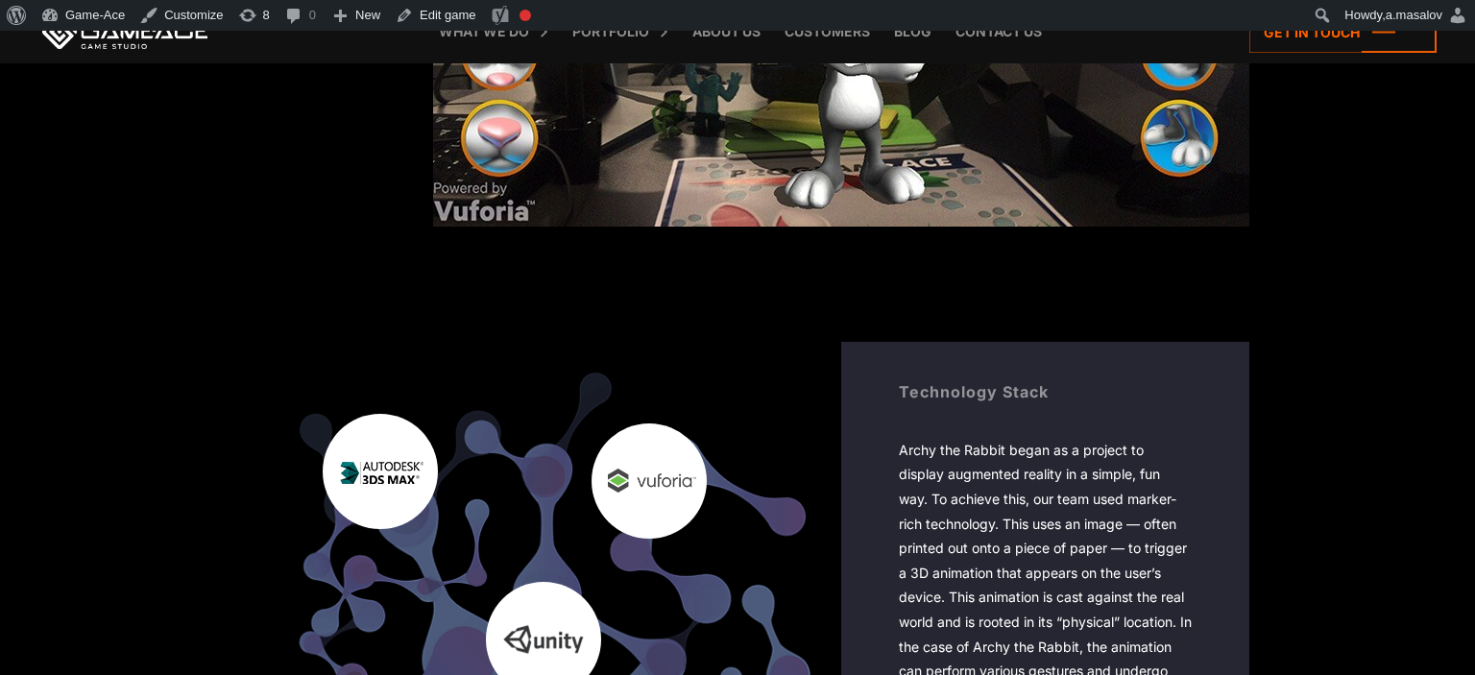
scroll to position [4358, 0]
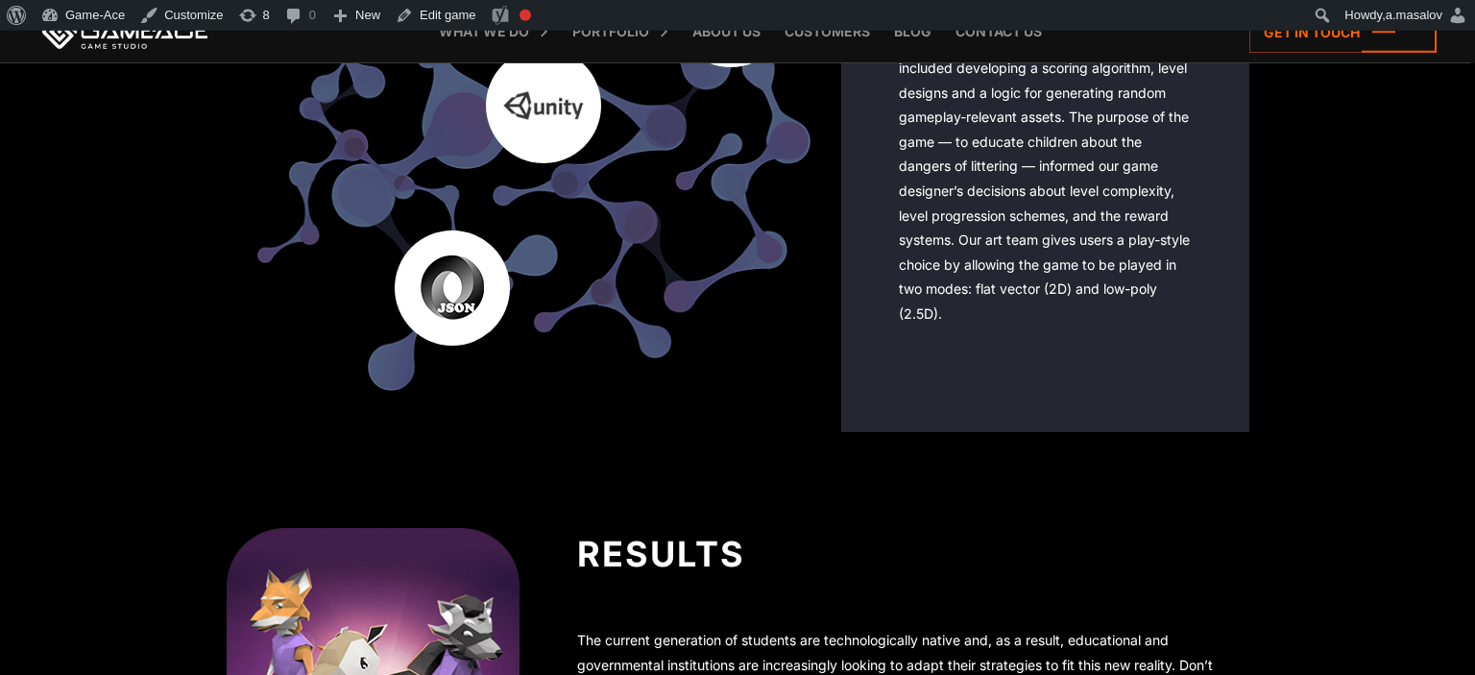
scroll to position [3649, 0]
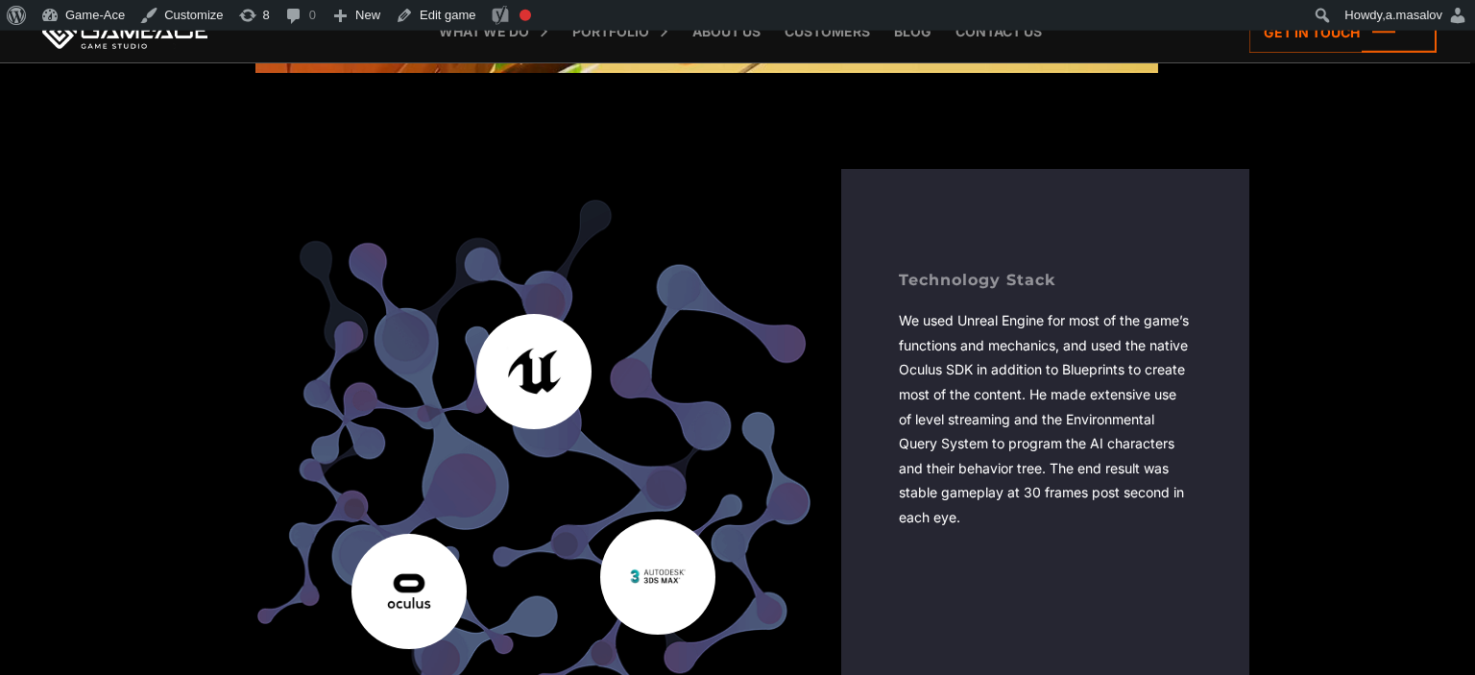
scroll to position [5474, 0]
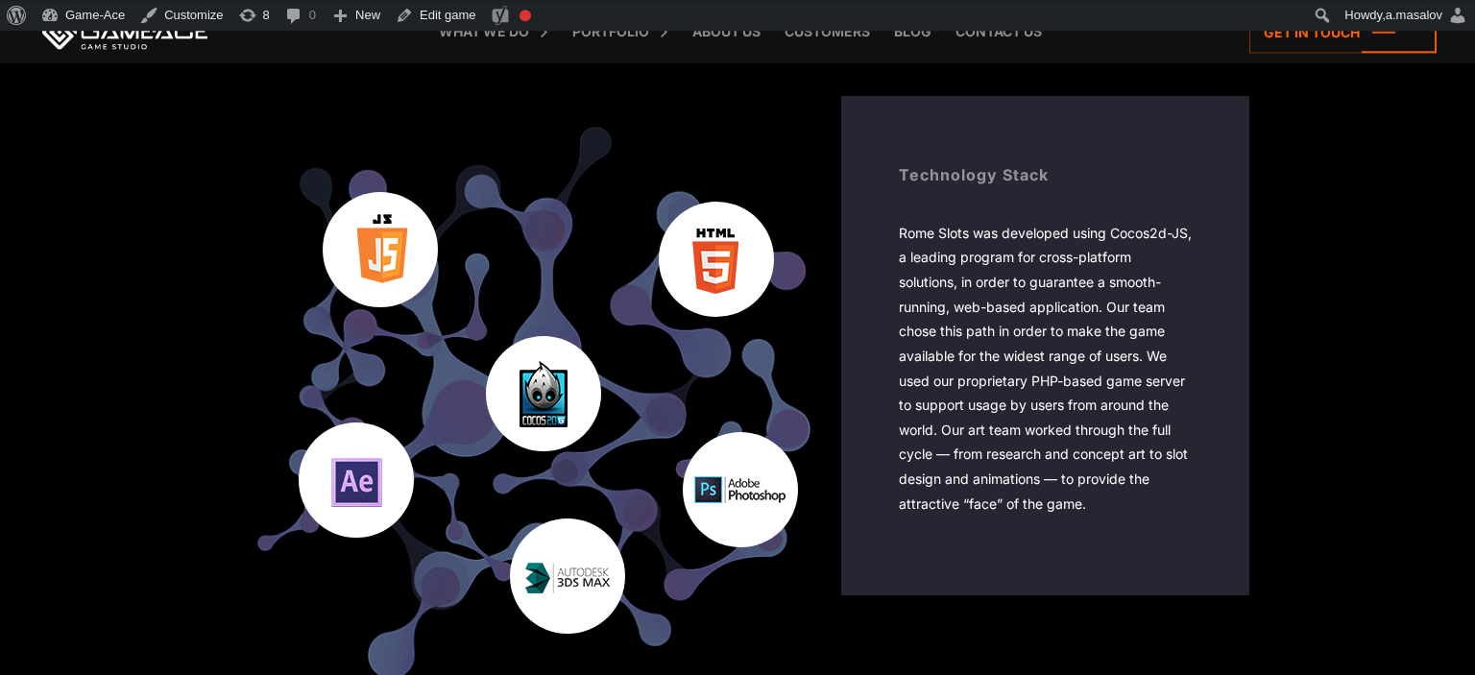
scroll to position [3345, 0]
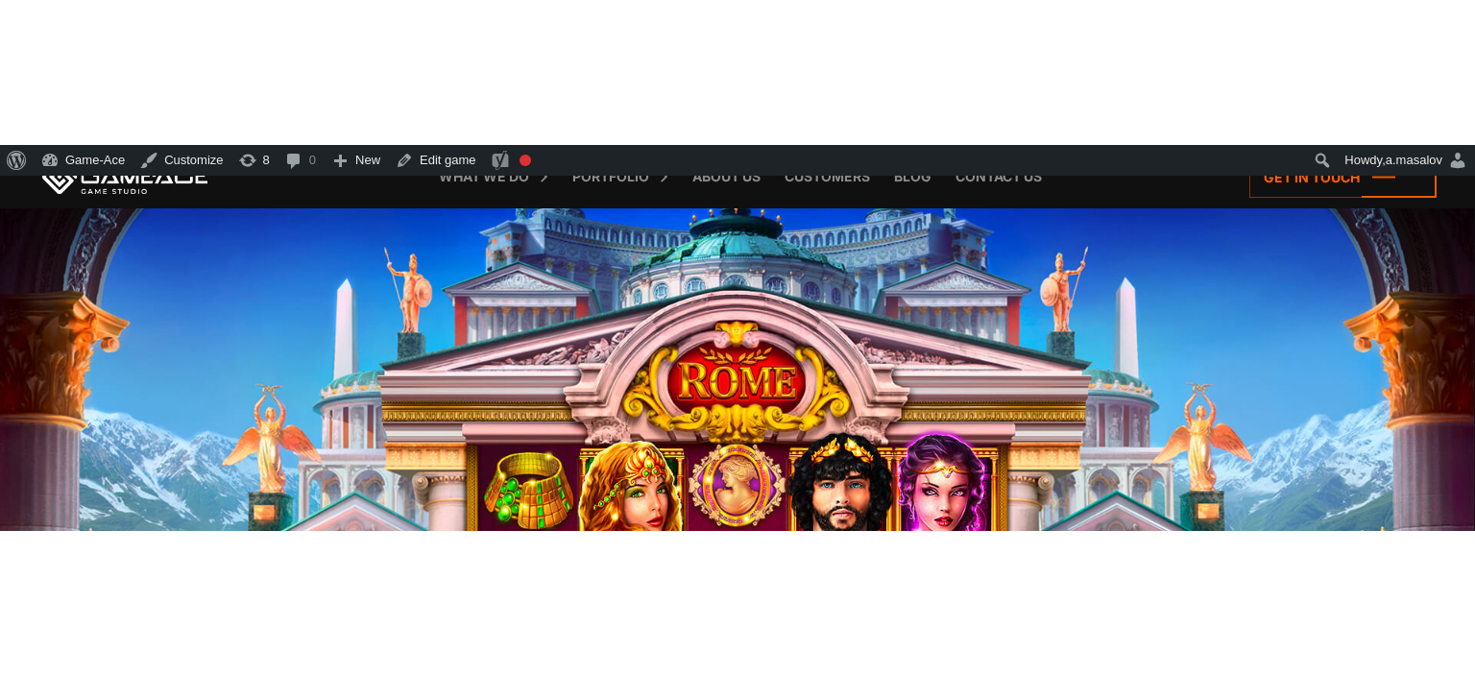
scroll to position [3244, 0]
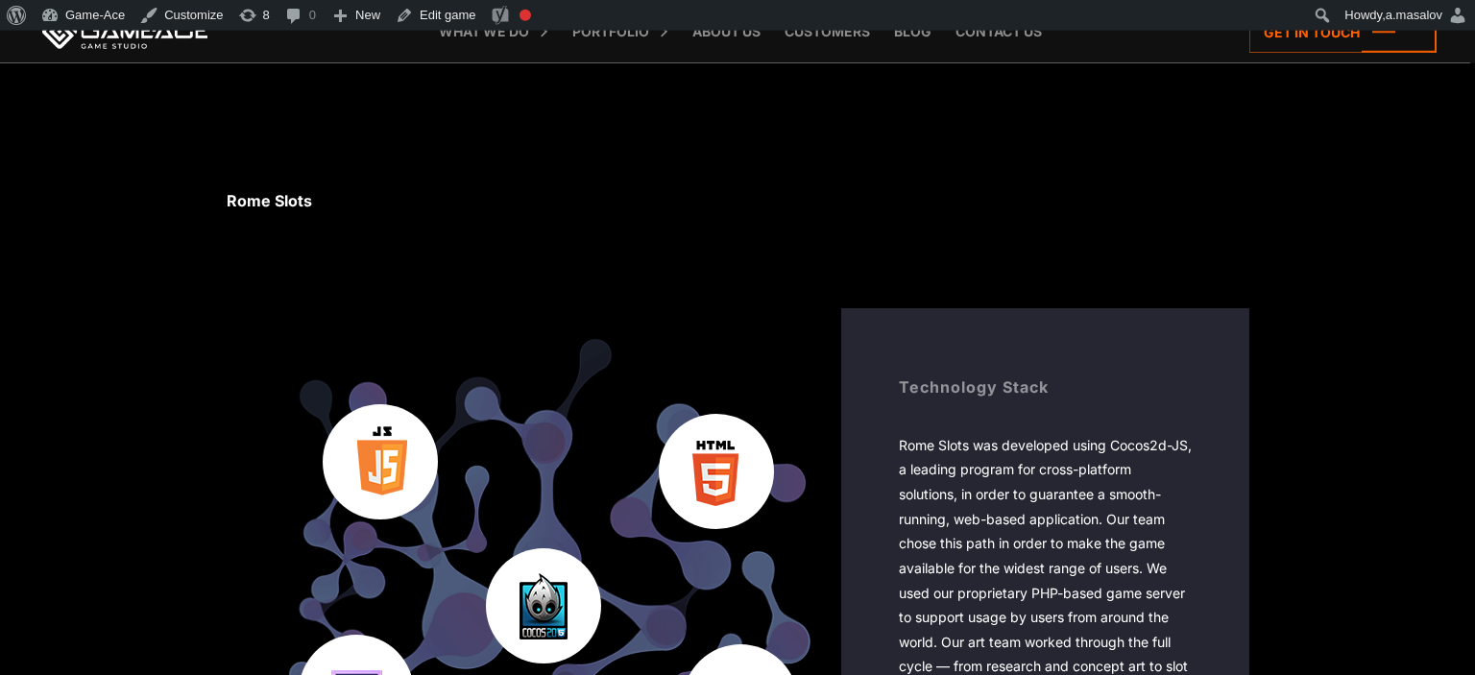
scroll to position [2939, 0]
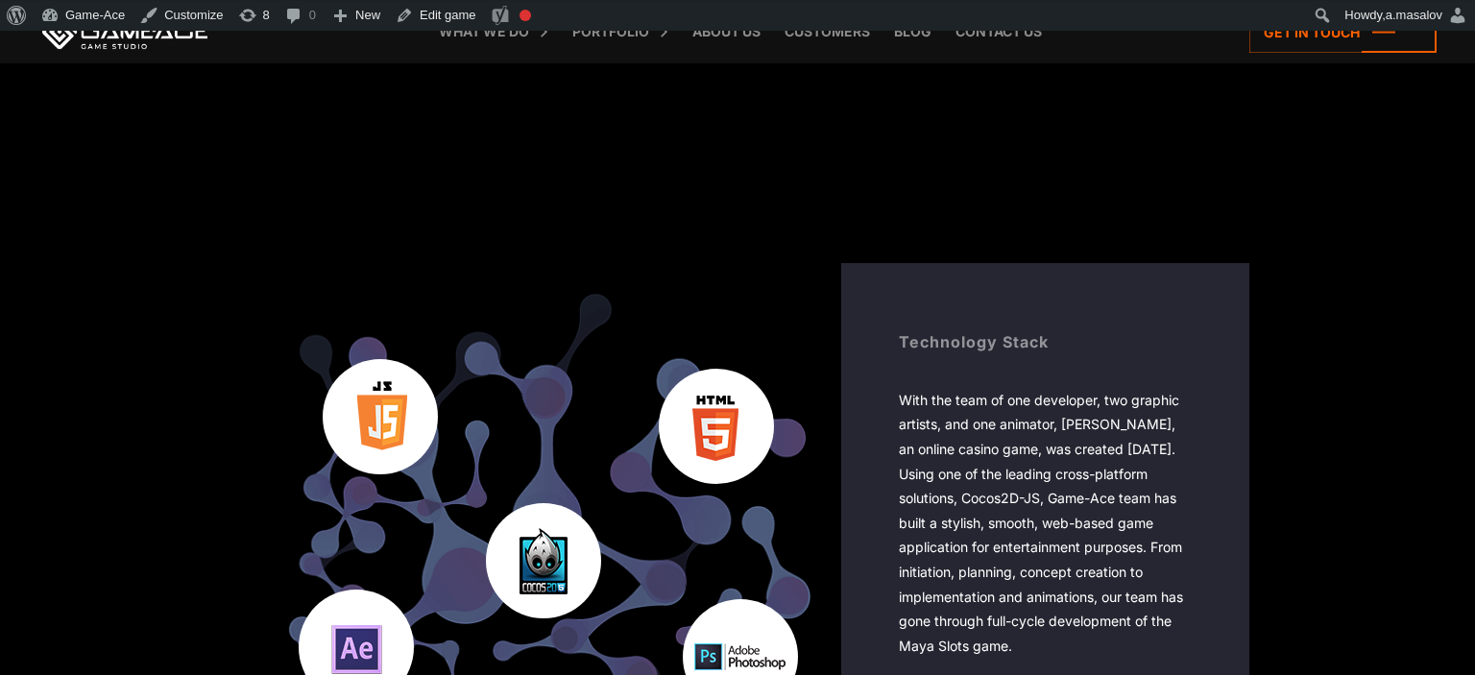
scroll to position [3041, 0]
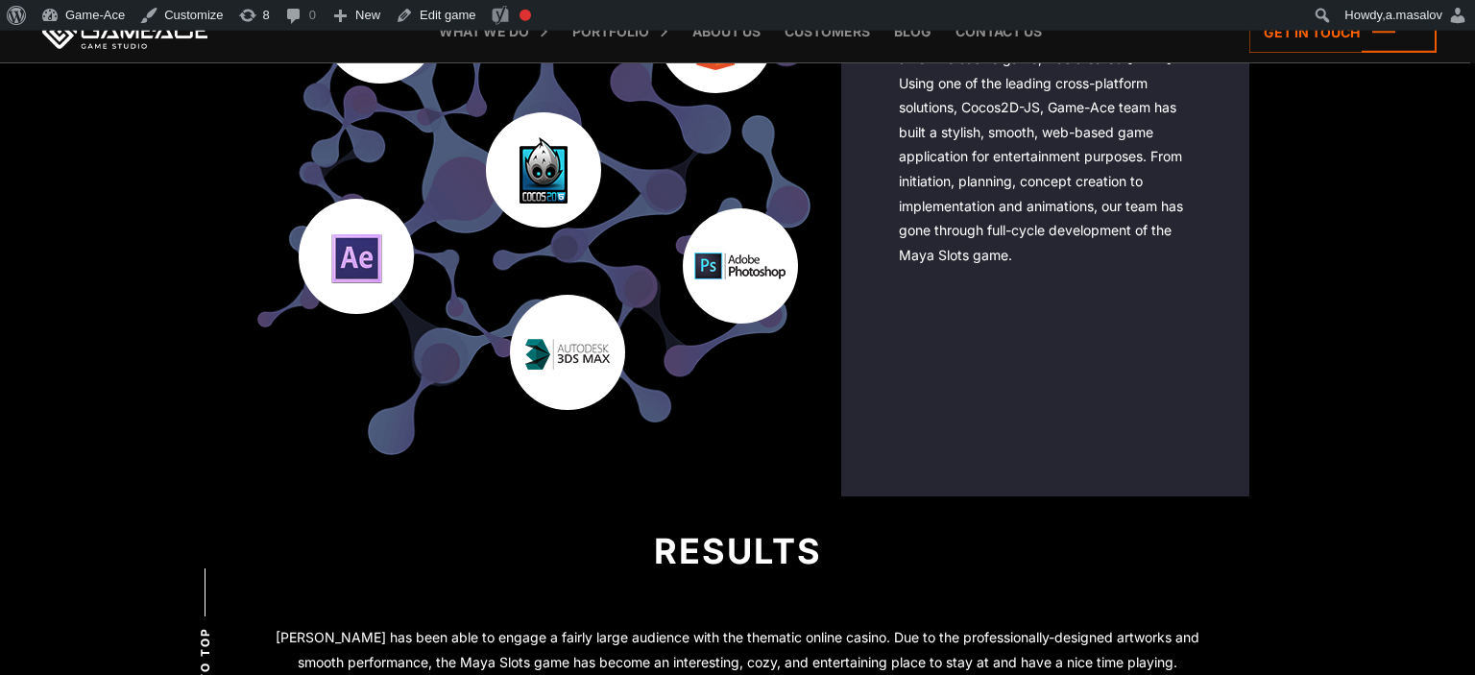
scroll to position [3548, 0]
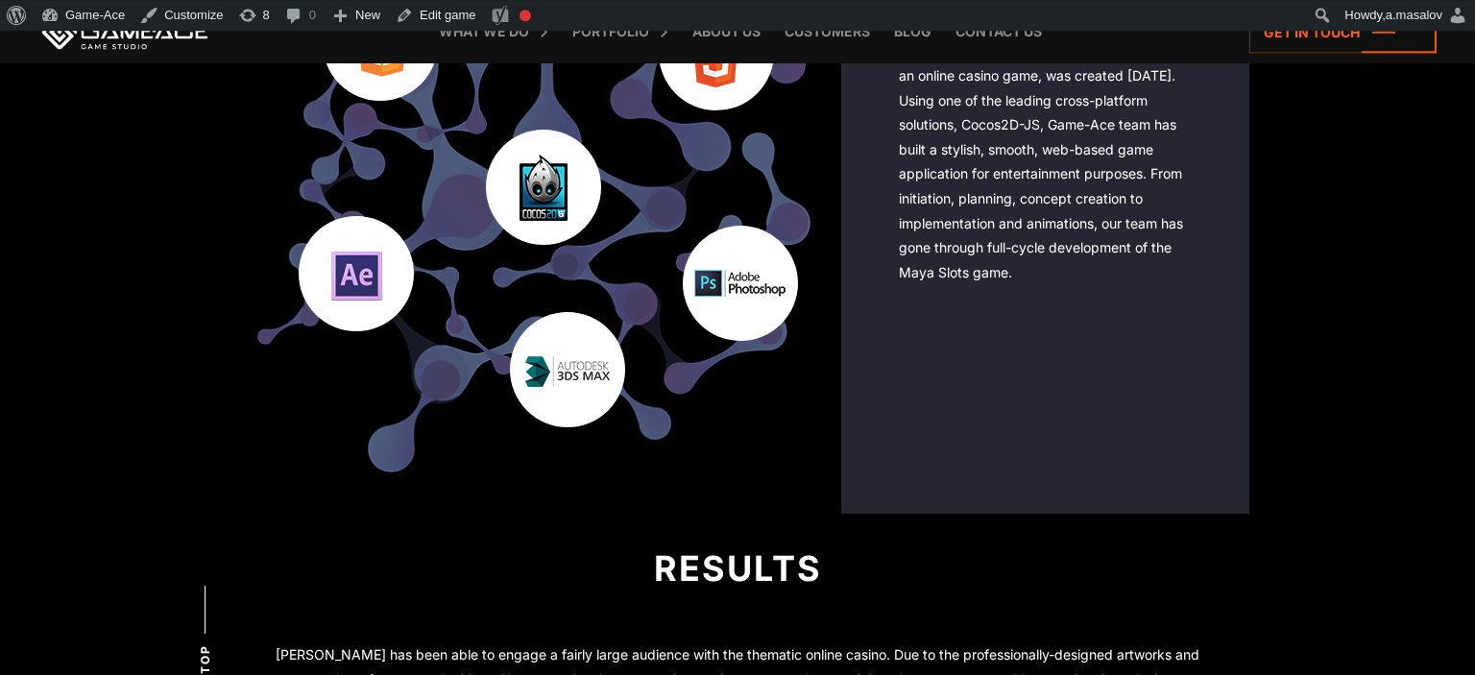
scroll to position [3142, 0]
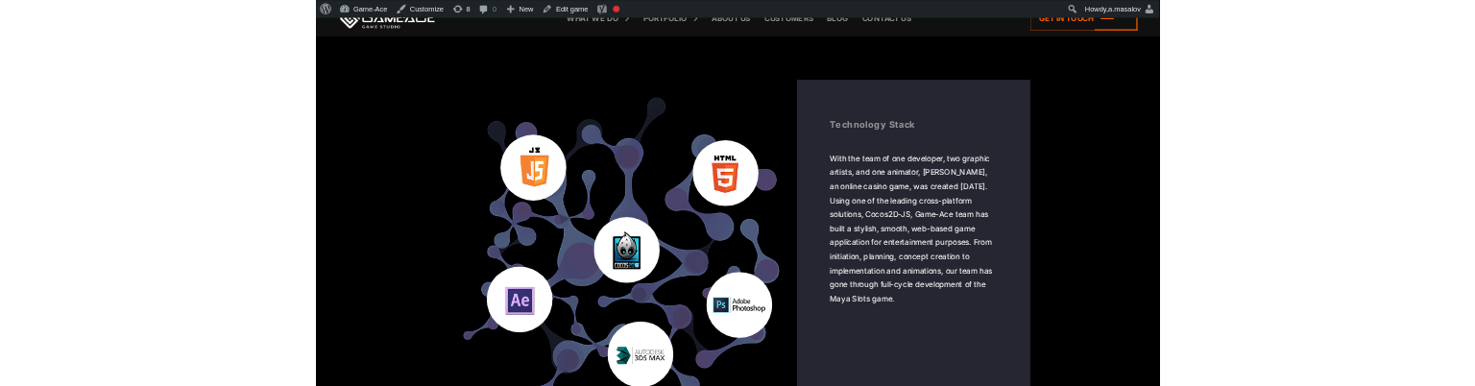
scroll to position [3142, 0]
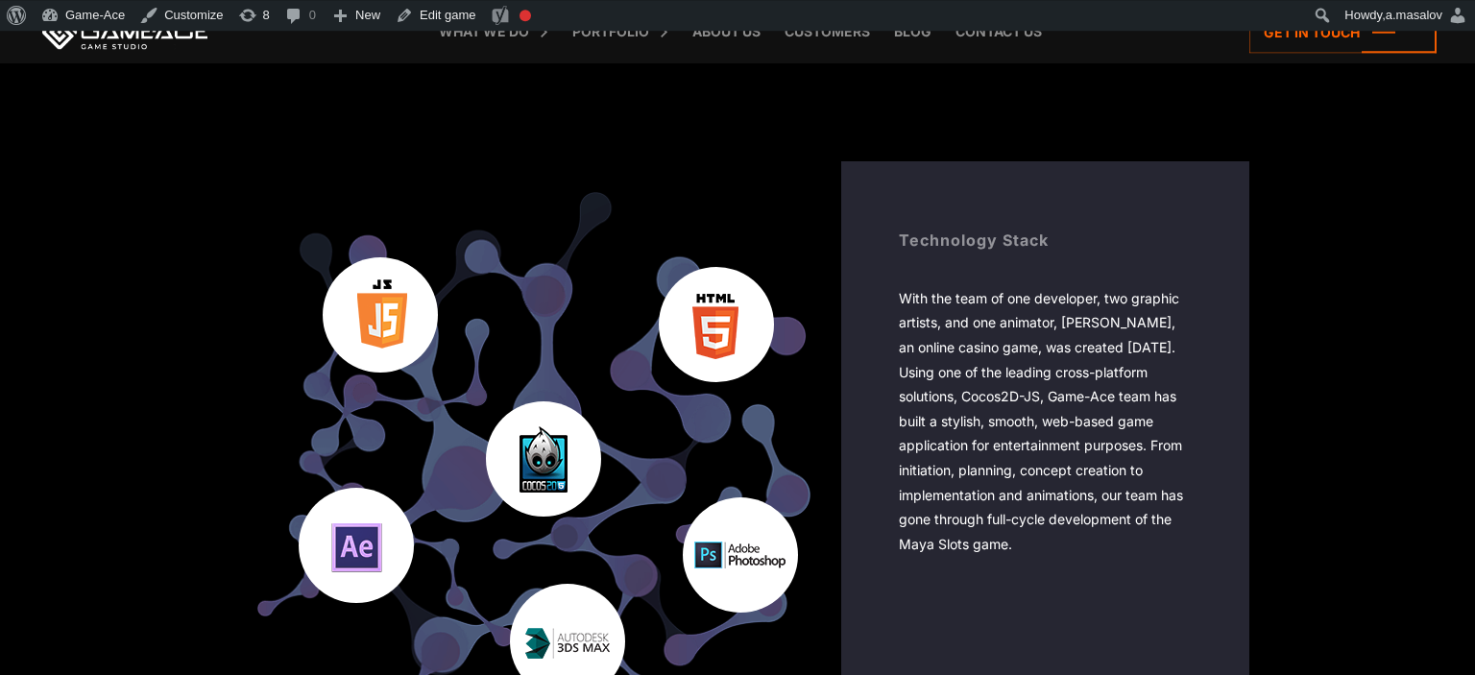
scroll to position [3142, 0]
